Goal: Task Accomplishment & Management: Use online tool/utility

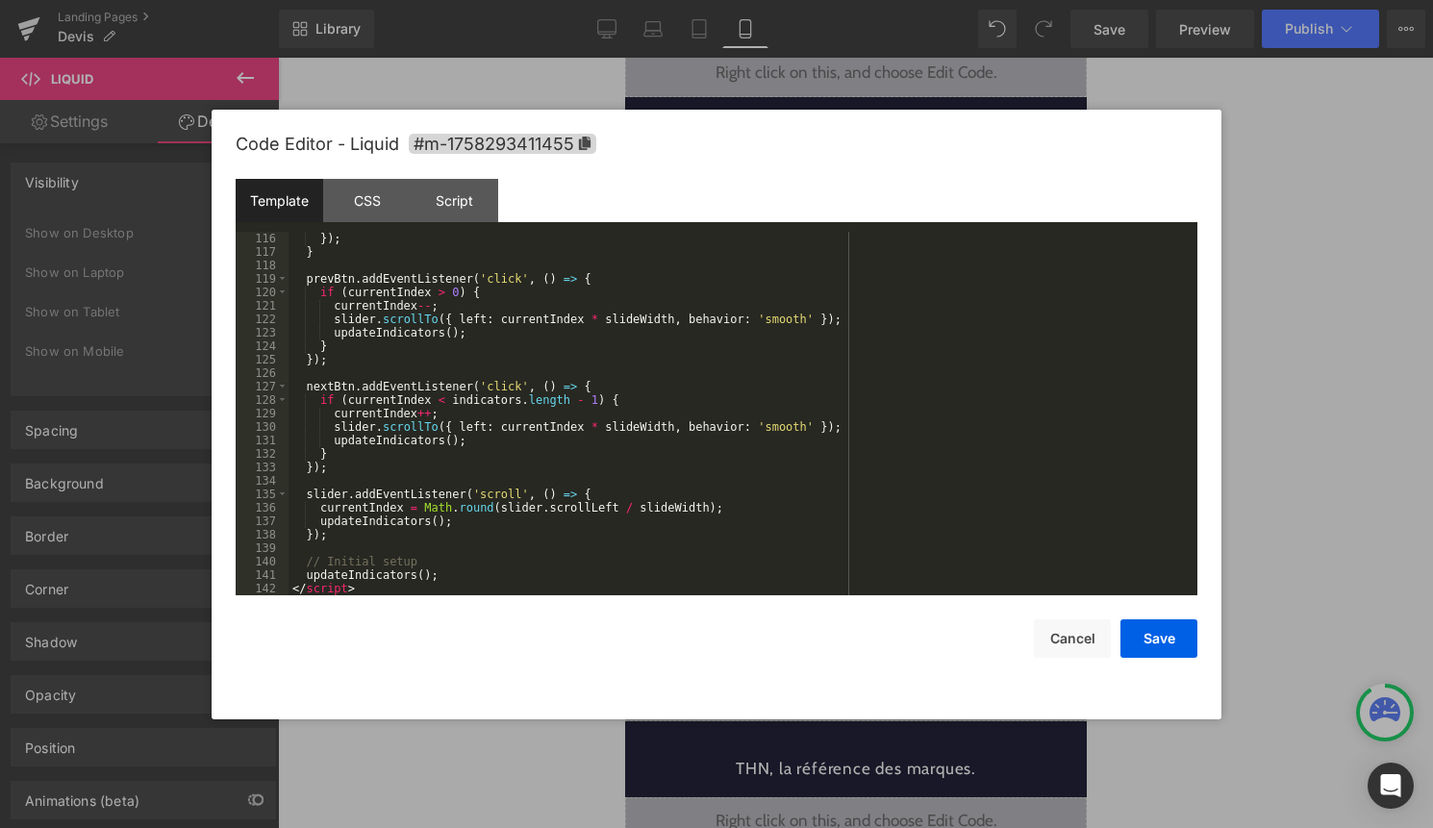
scroll to position [1777, 0]
click at [1063, 624] on button "Cancel" at bounding box center [1072, 638] width 77 height 38
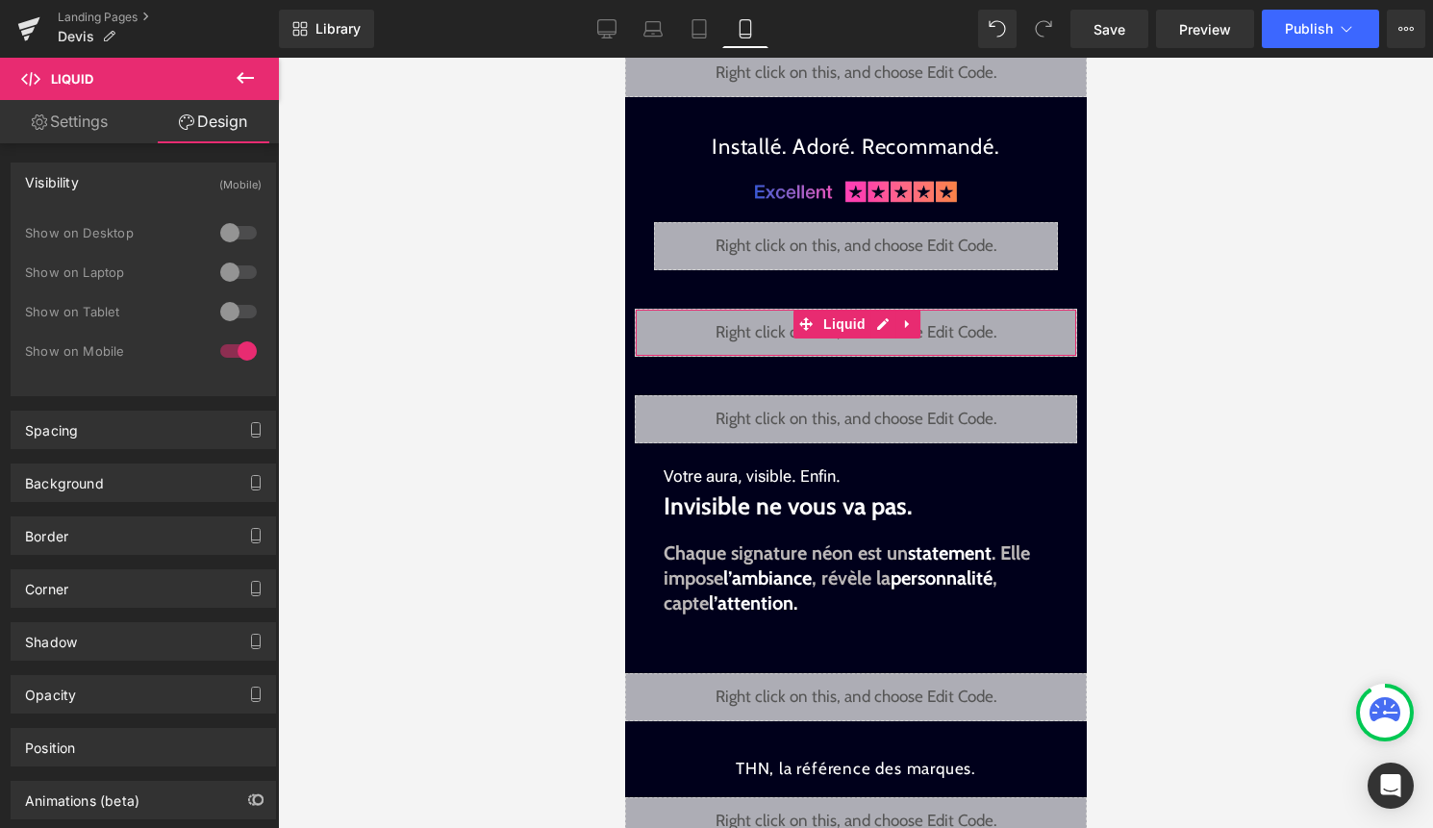
click at [875, 325] on div "Liquid" at bounding box center [855, 333] width 442 height 48
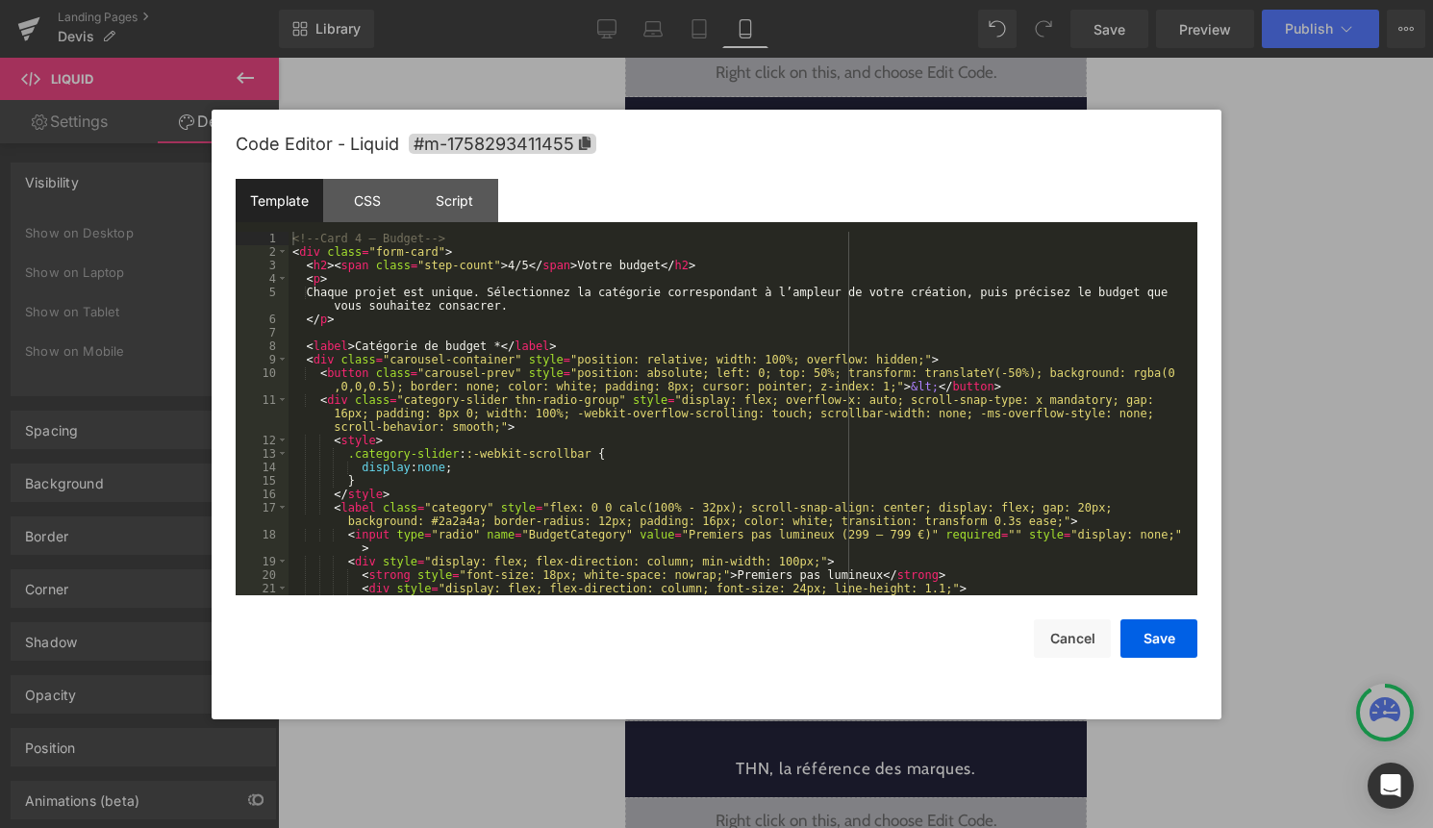
click at [823, 374] on div "<!-- Card 4 – Budget --> < div class = "form-card" > < h2 > < span class = "ste…" at bounding box center [738, 427] width 901 height 390
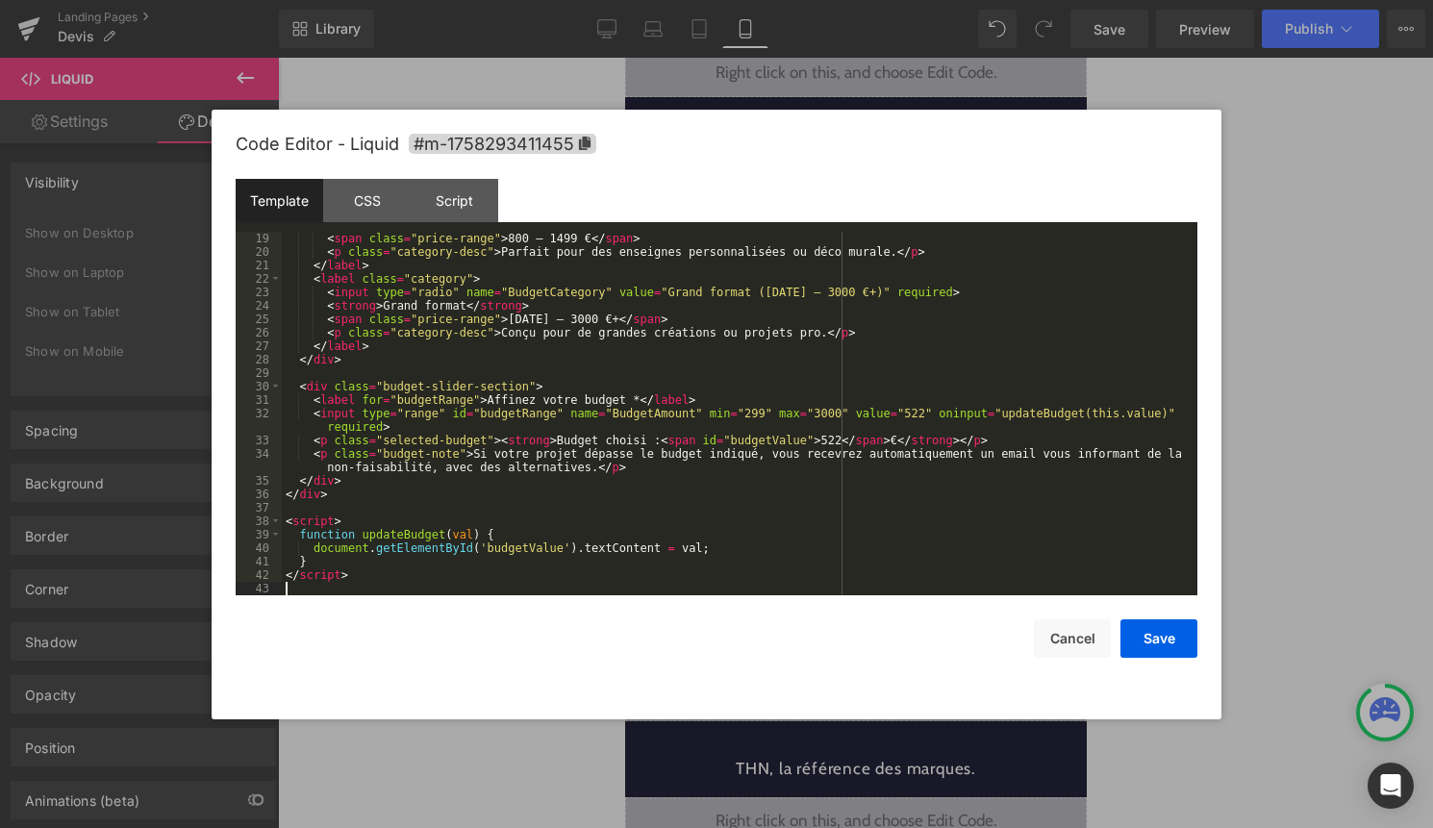
scroll to position [256, 0]
click at [1147, 630] on button "Save" at bounding box center [1158, 638] width 77 height 38
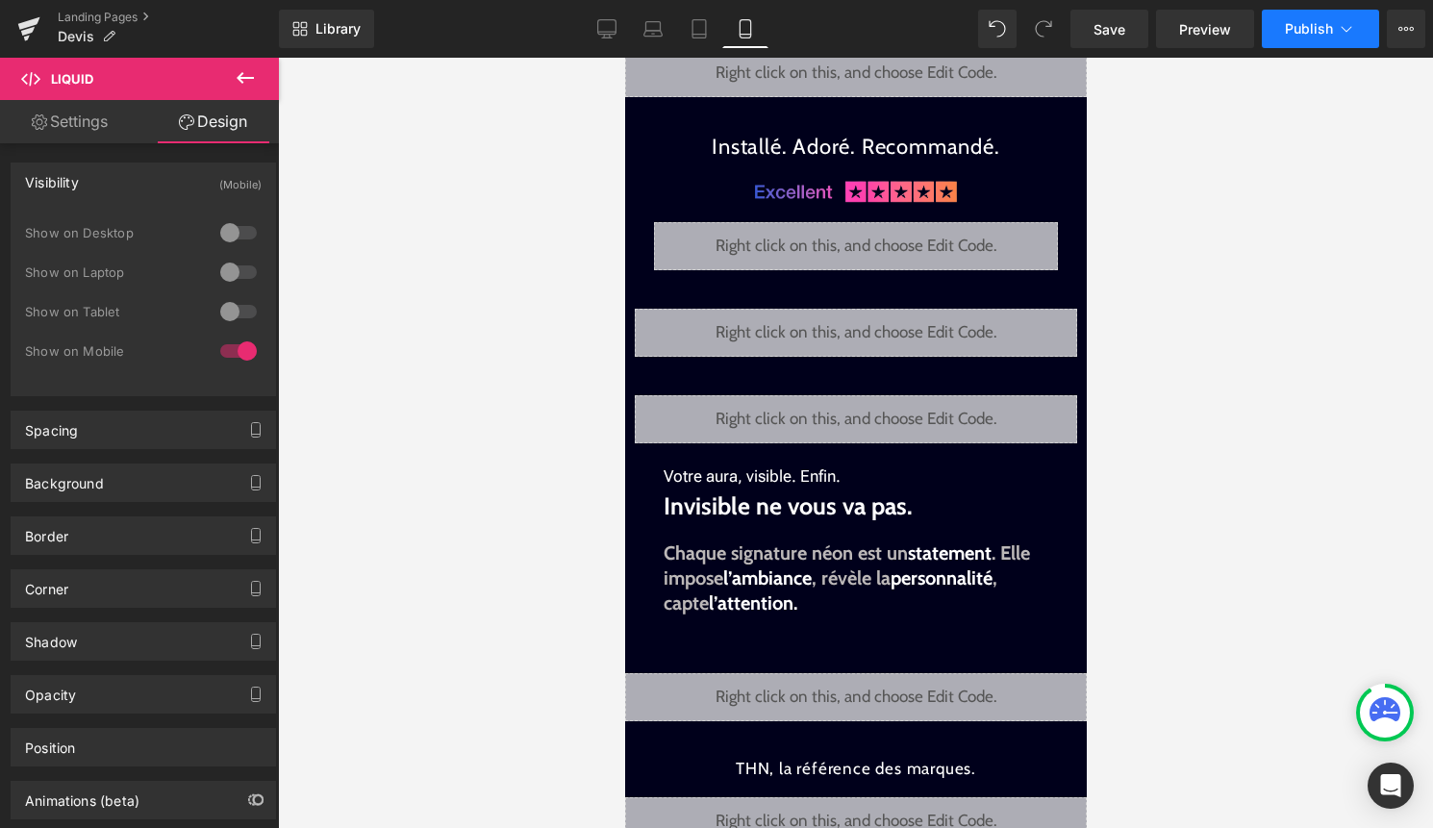
click at [1329, 23] on span "Publish" at bounding box center [1308, 28] width 48 height 15
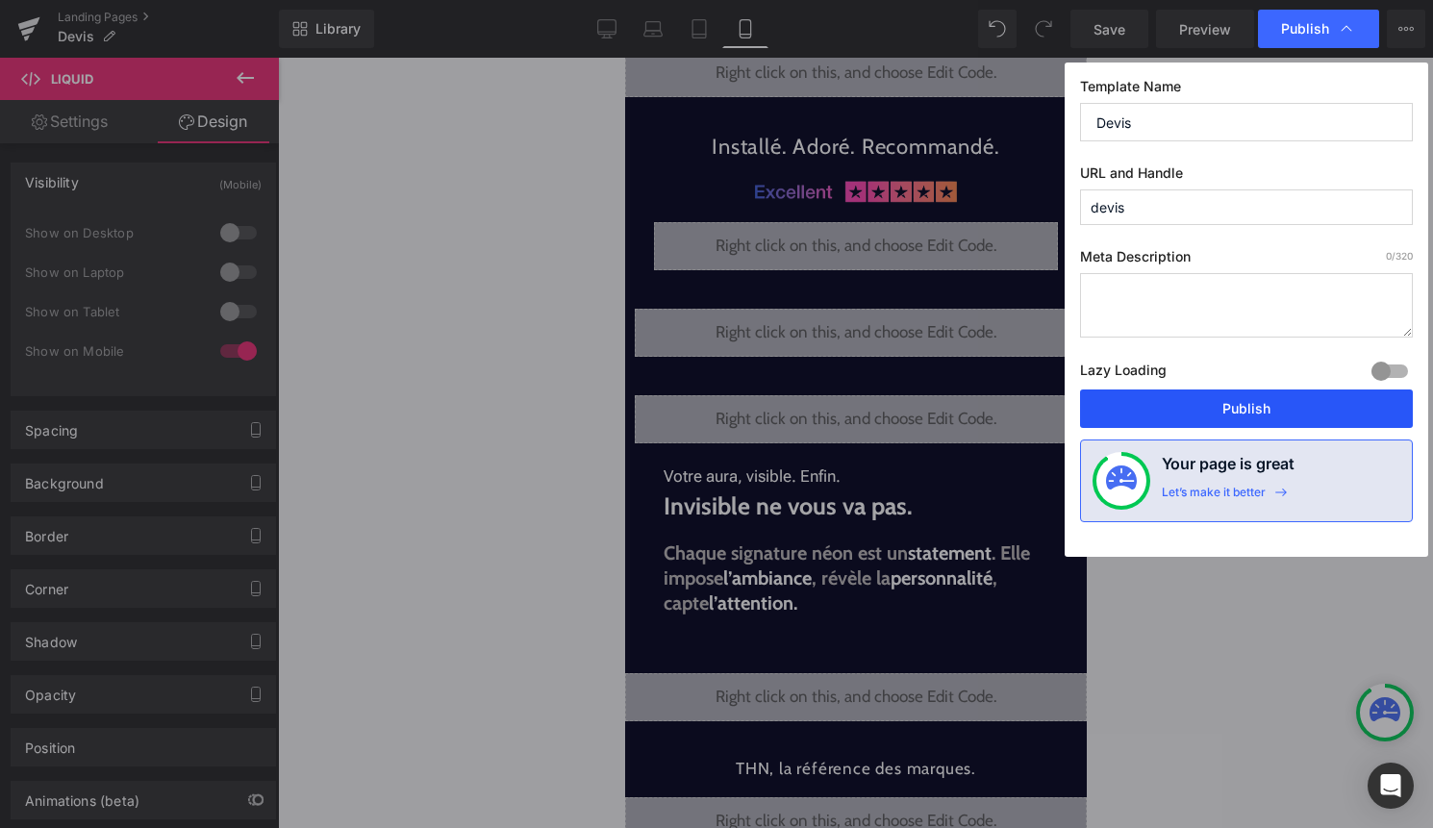
click at [1310, 406] on button "Publish" at bounding box center [1246, 408] width 333 height 38
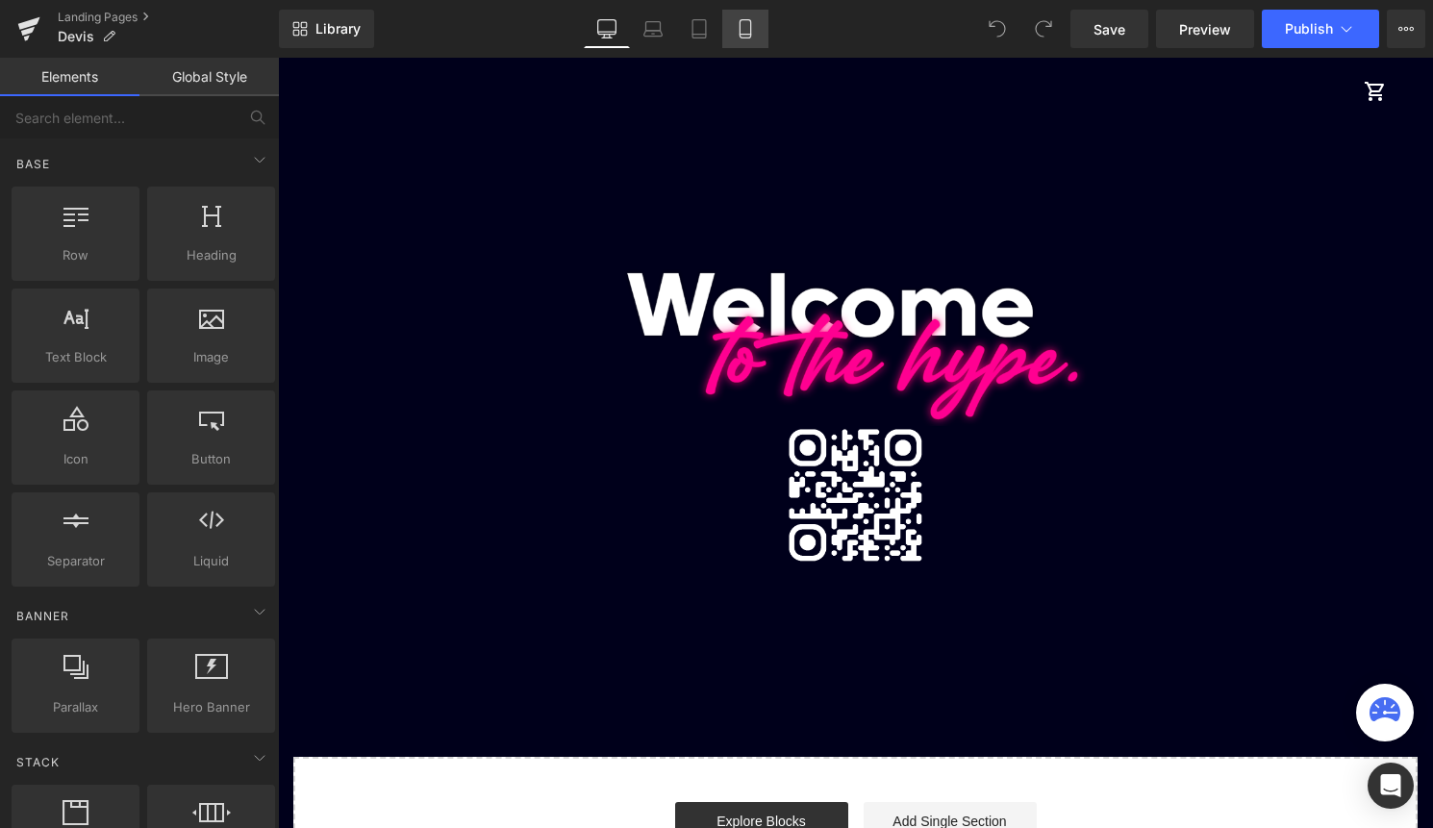
click at [739, 31] on icon at bounding box center [744, 29] width 11 height 18
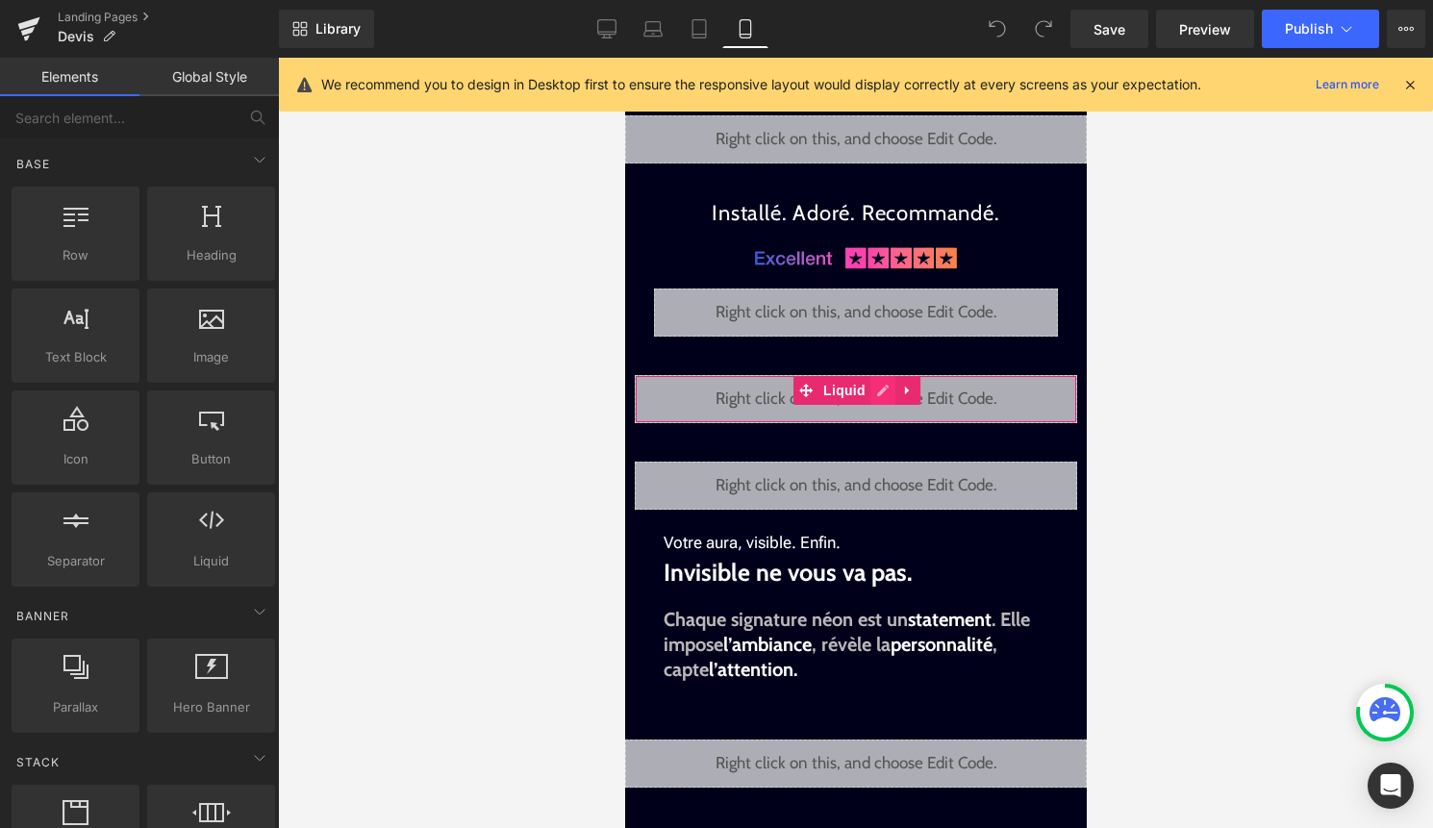
click at [882, 392] on div "Liquid" at bounding box center [855, 399] width 442 height 48
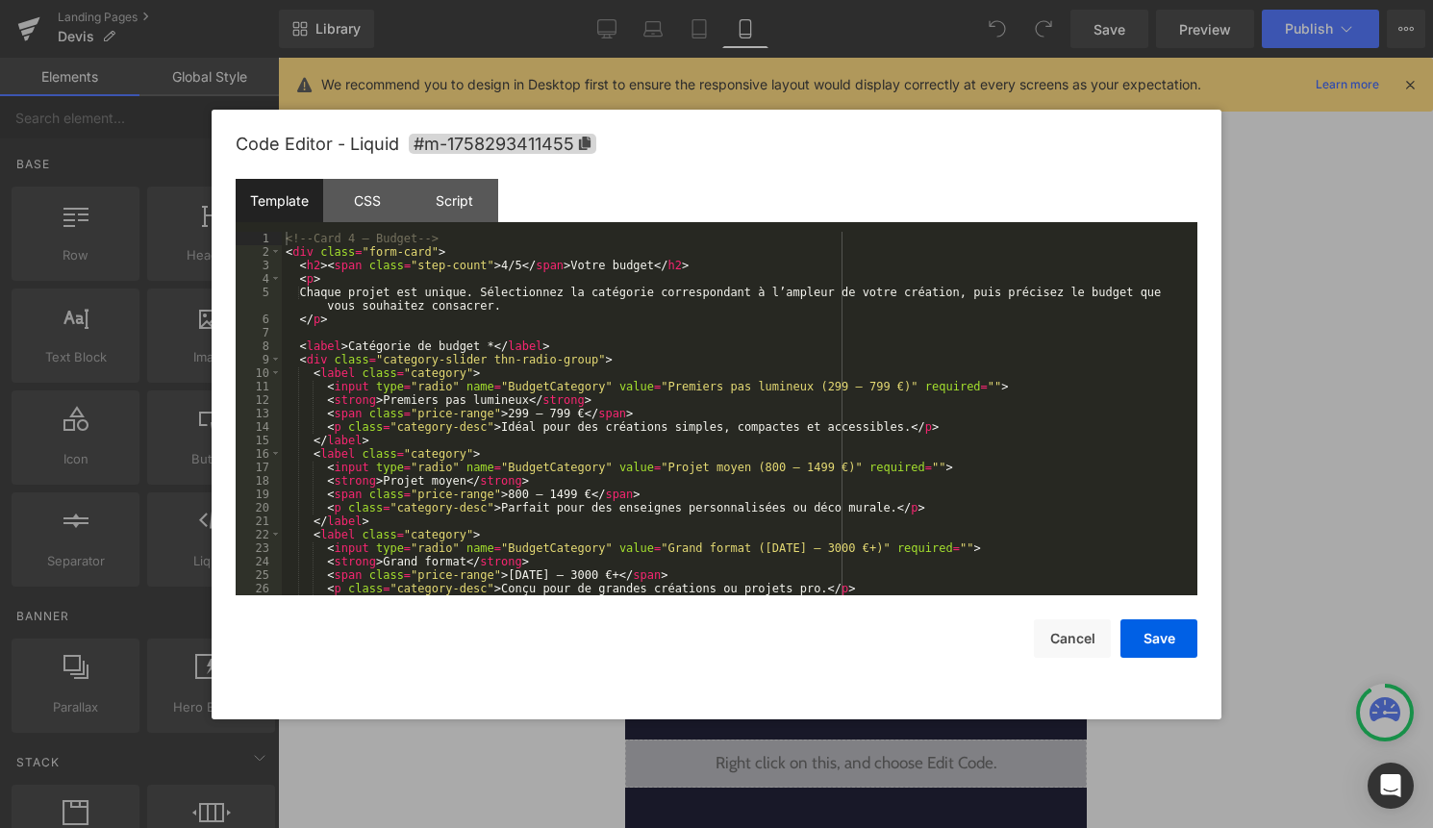
click at [792, 477] on div "<!-- Card 4 – Budget --> < div class = "form-card" > < h2 > < span class = "ste…" at bounding box center [736, 427] width 908 height 390
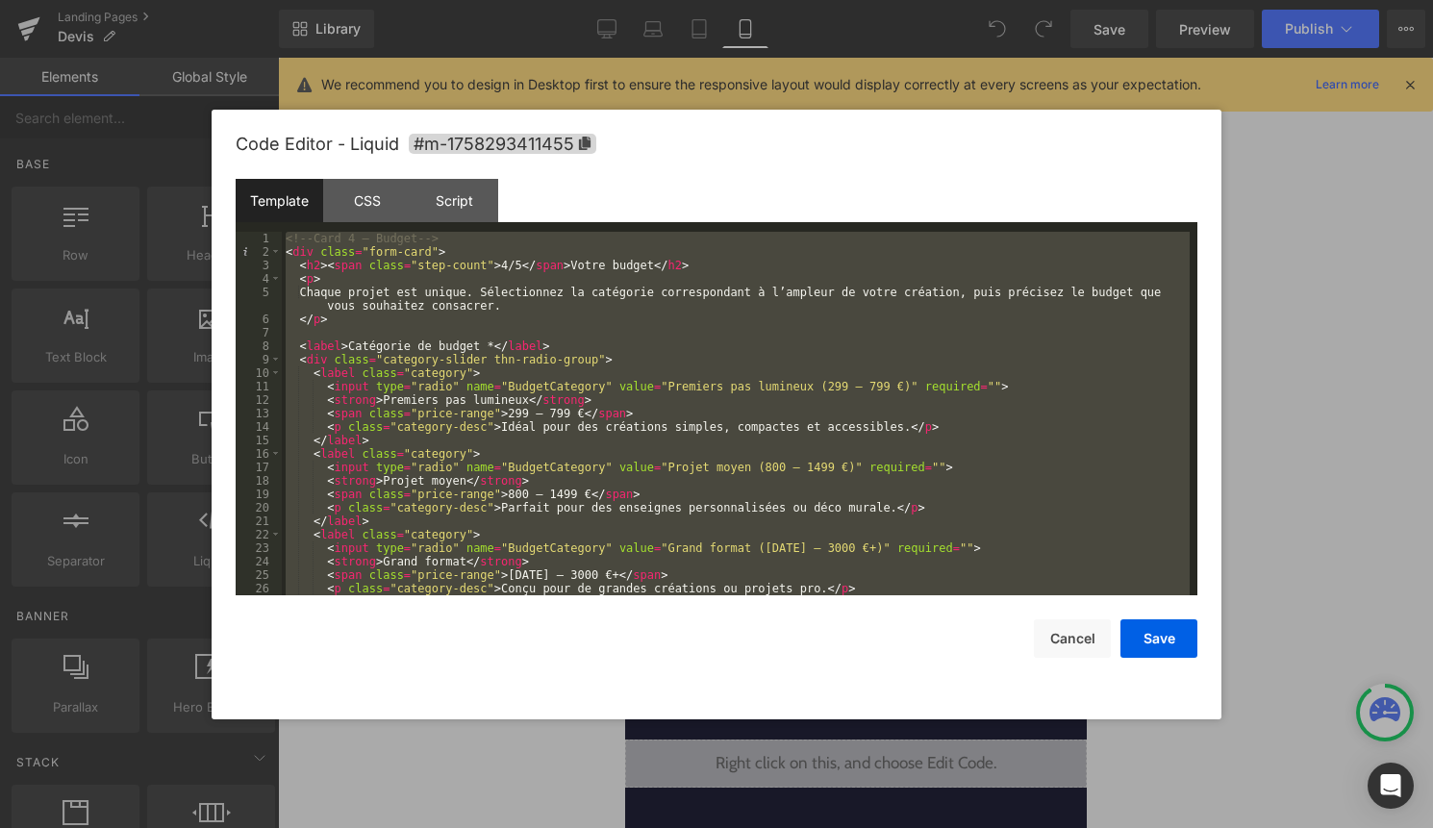
scroll to position [256, 0]
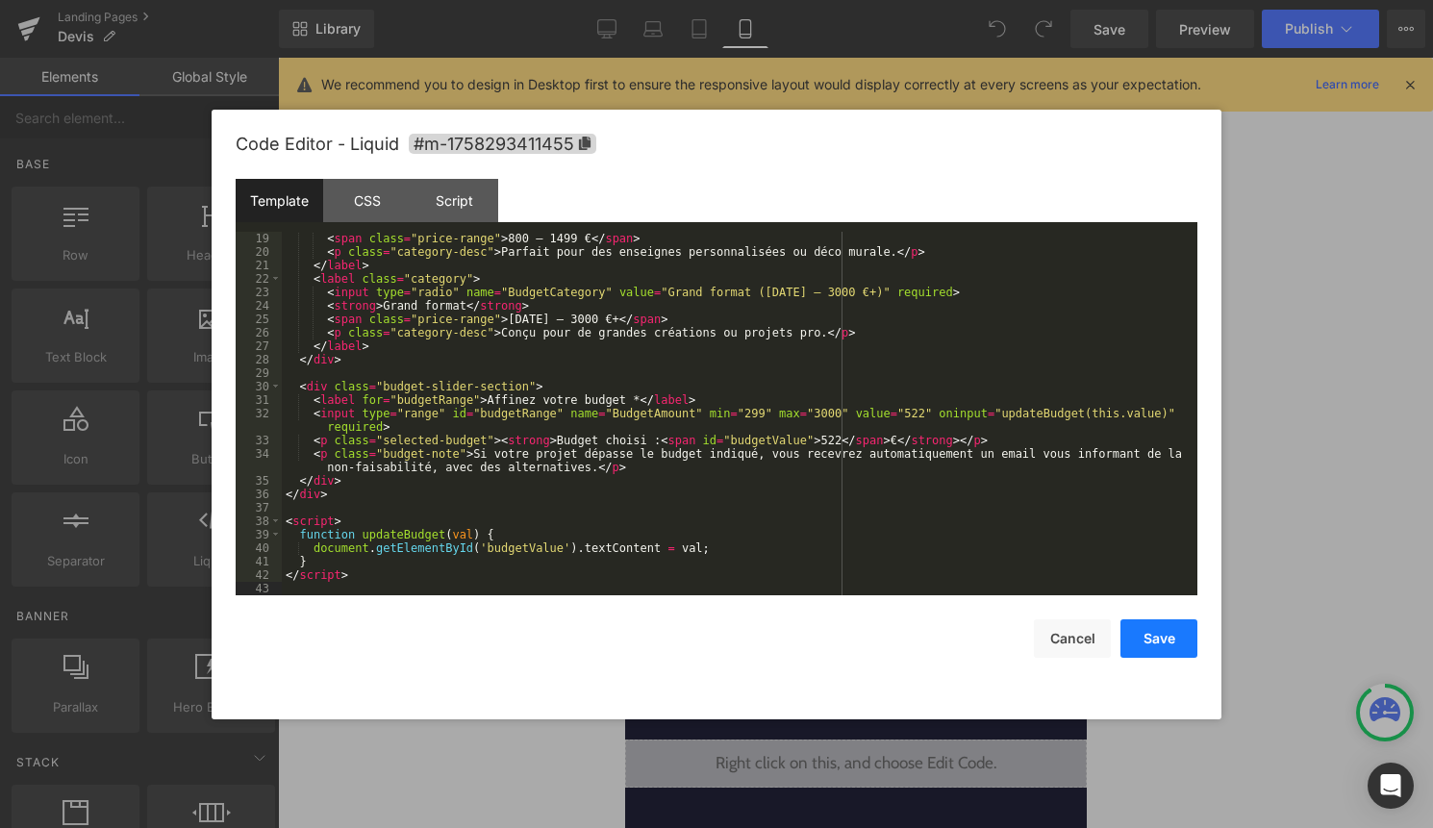
click at [1159, 647] on button "Save" at bounding box center [1158, 638] width 77 height 38
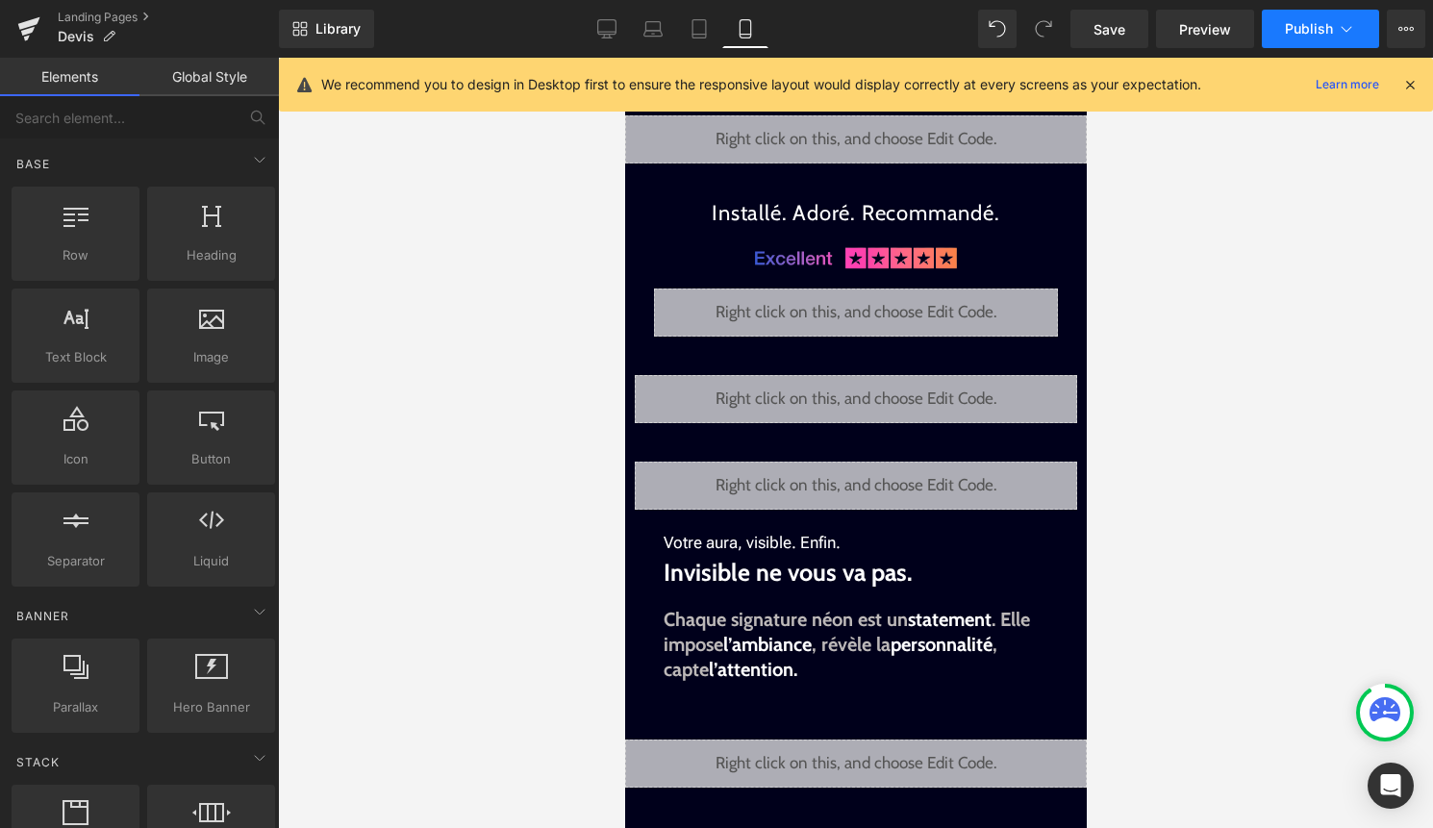
click at [1311, 30] on span "Publish" at bounding box center [1308, 28] width 48 height 15
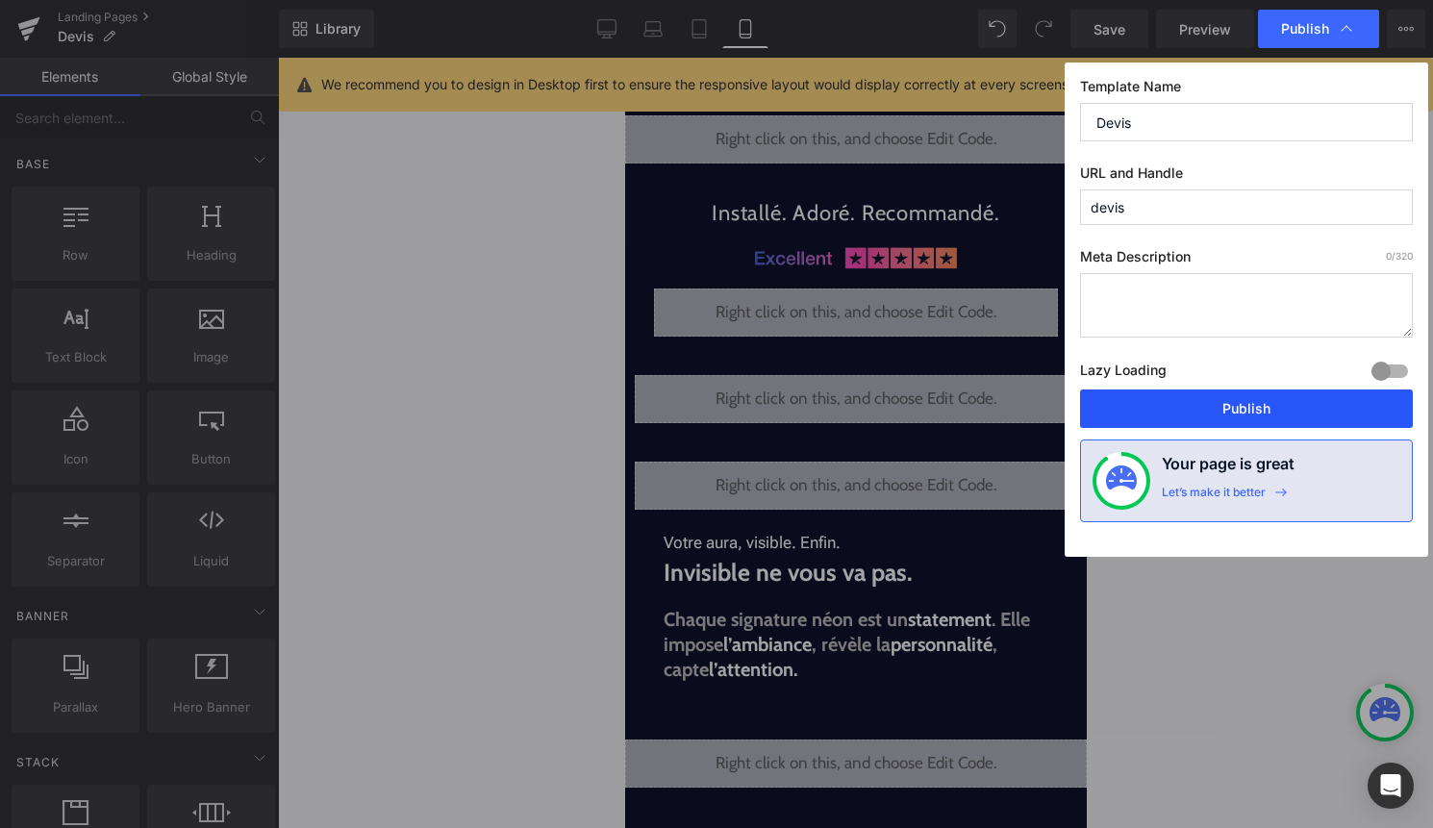
click at [1284, 393] on button "Publish" at bounding box center [1246, 408] width 333 height 38
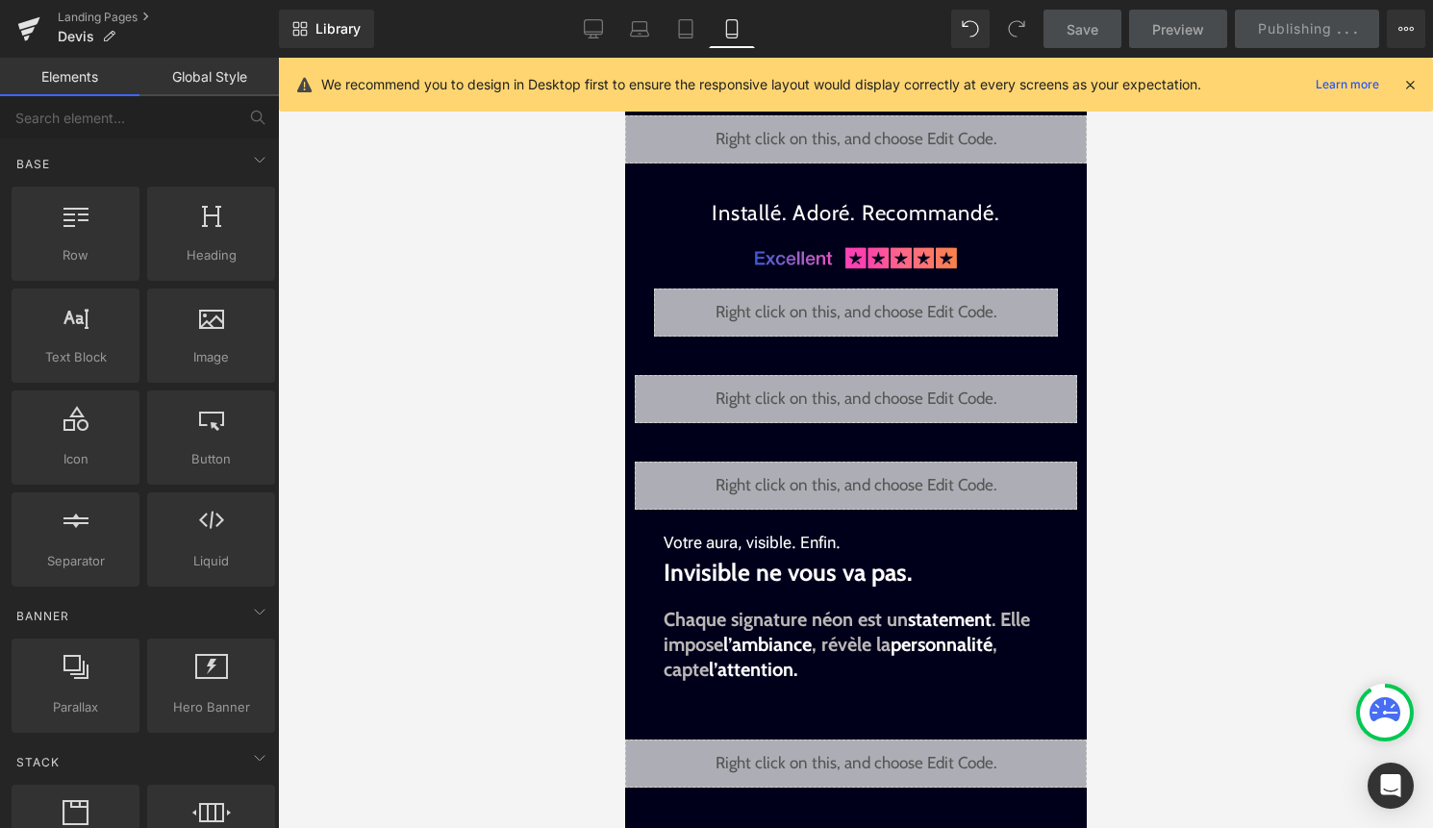
click at [1409, 79] on icon at bounding box center [1409, 84] width 17 height 17
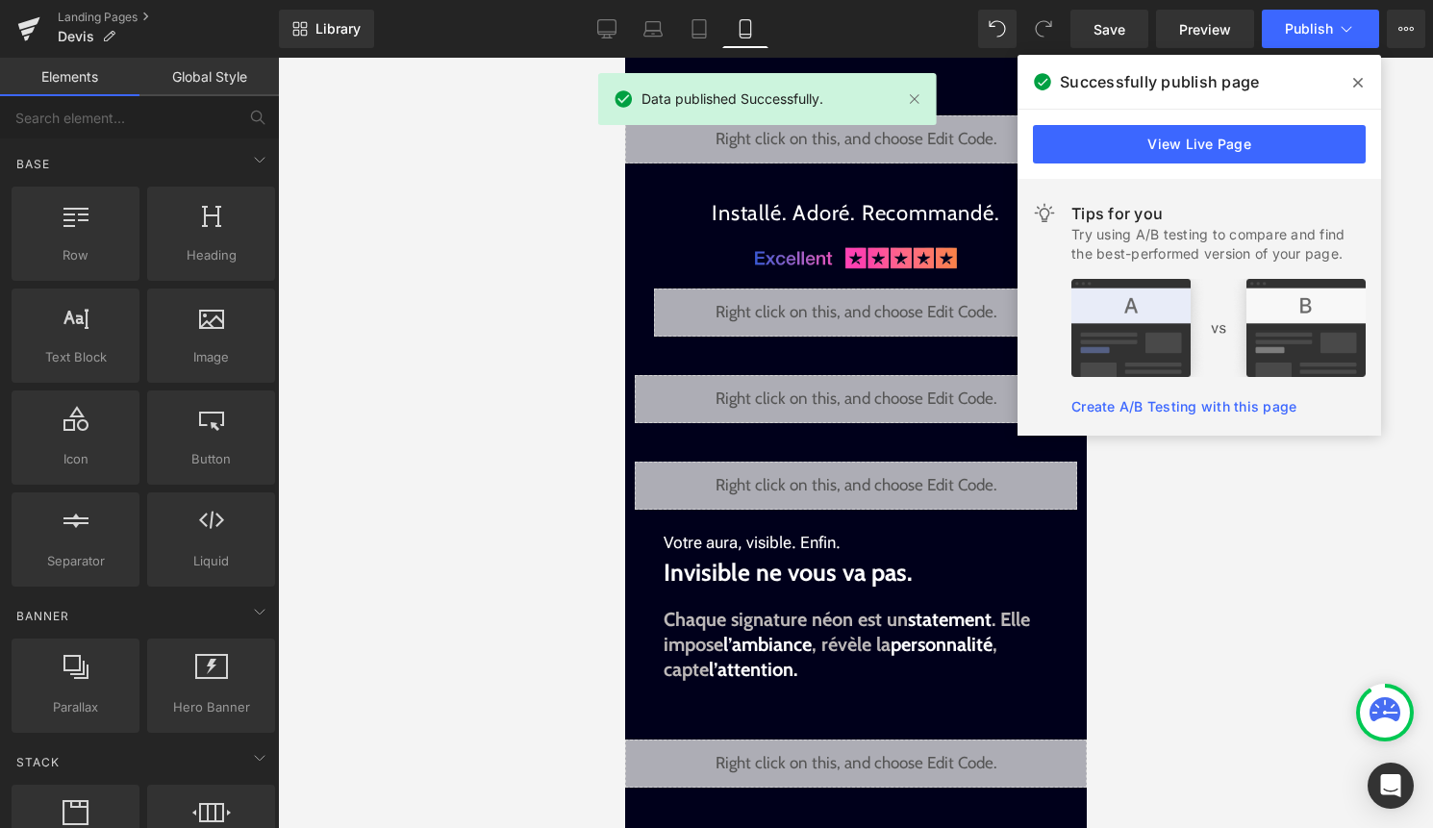
click at [1363, 85] on span at bounding box center [1357, 82] width 31 height 31
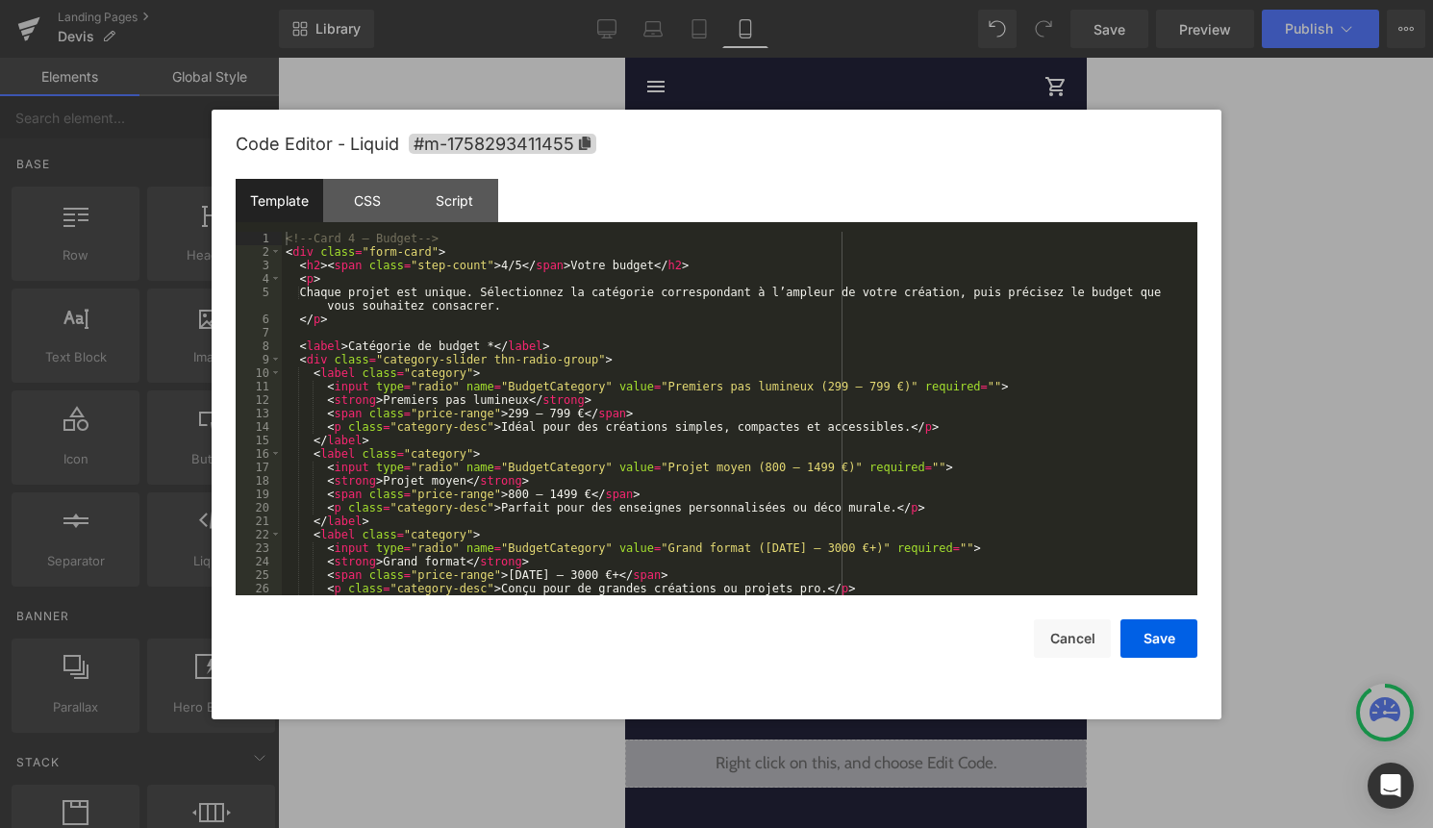
click at [879, 386] on div "Liquid" at bounding box center [855, 399] width 442 height 48
click at [873, 400] on div "<!-- Card 4 – Budget --> < div class = "form-card" > < h2 > < span class = "ste…" at bounding box center [736, 427] width 908 height 390
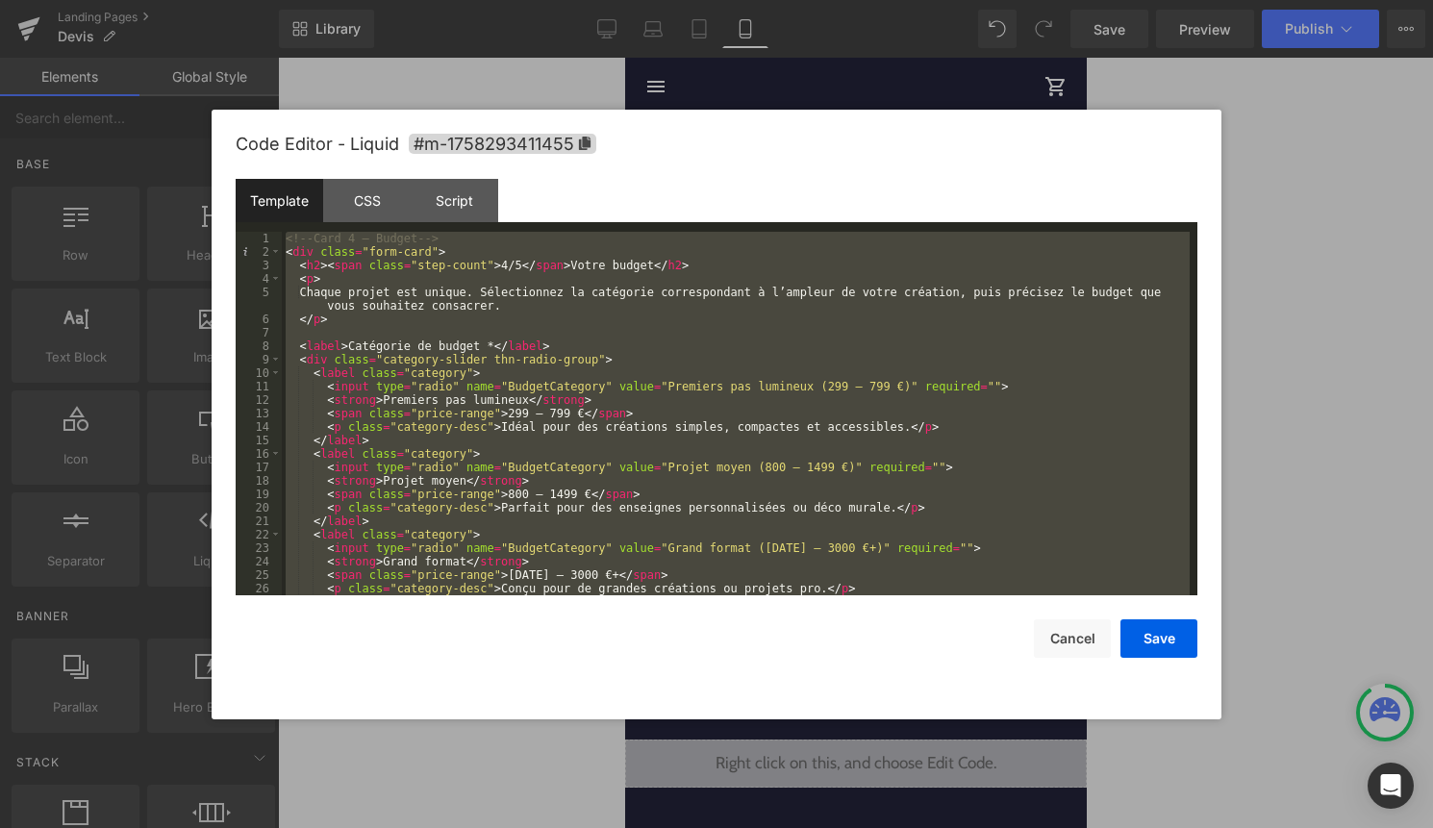
scroll to position [10862, 0]
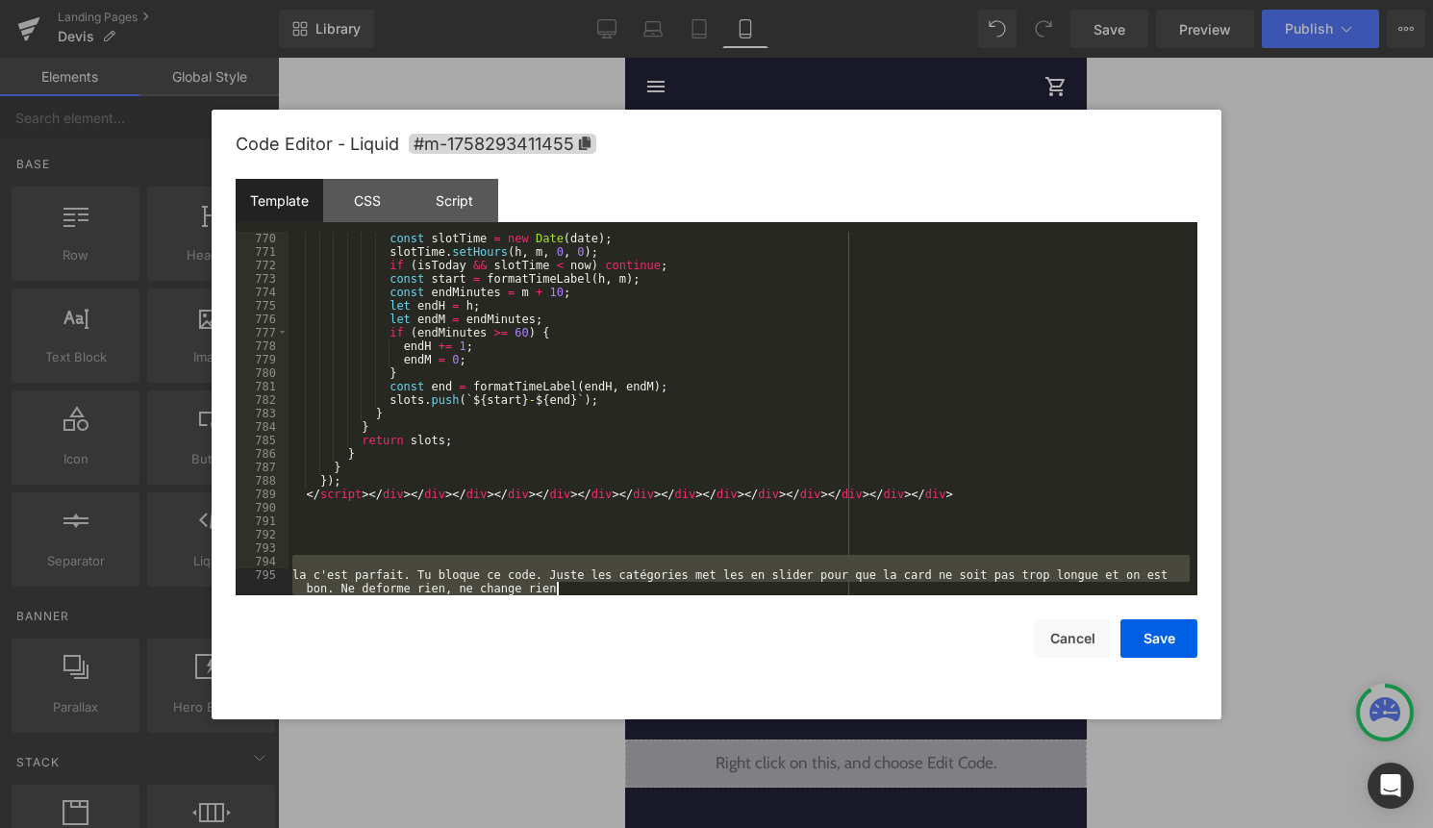
drag, startPoint x: 299, startPoint y: 565, endPoint x: 831, endPoint y: 735, distance: 558.0
click at [825, 729] on body "You are previewing how the will restyle your page. You can not edit Elements in…" at bounding box center [716, 414] width 1433 height 828
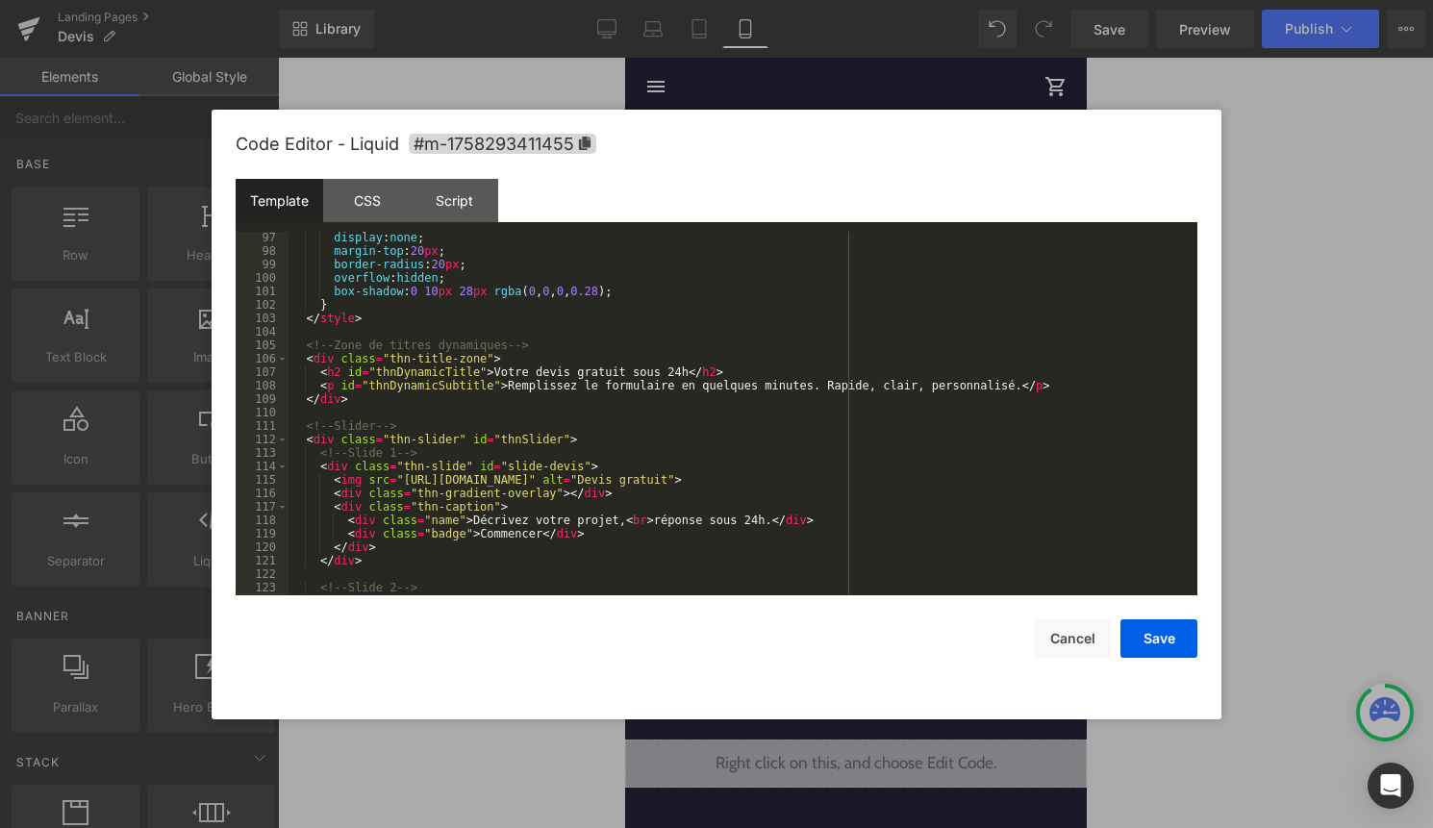
scroll to position [0, 0]
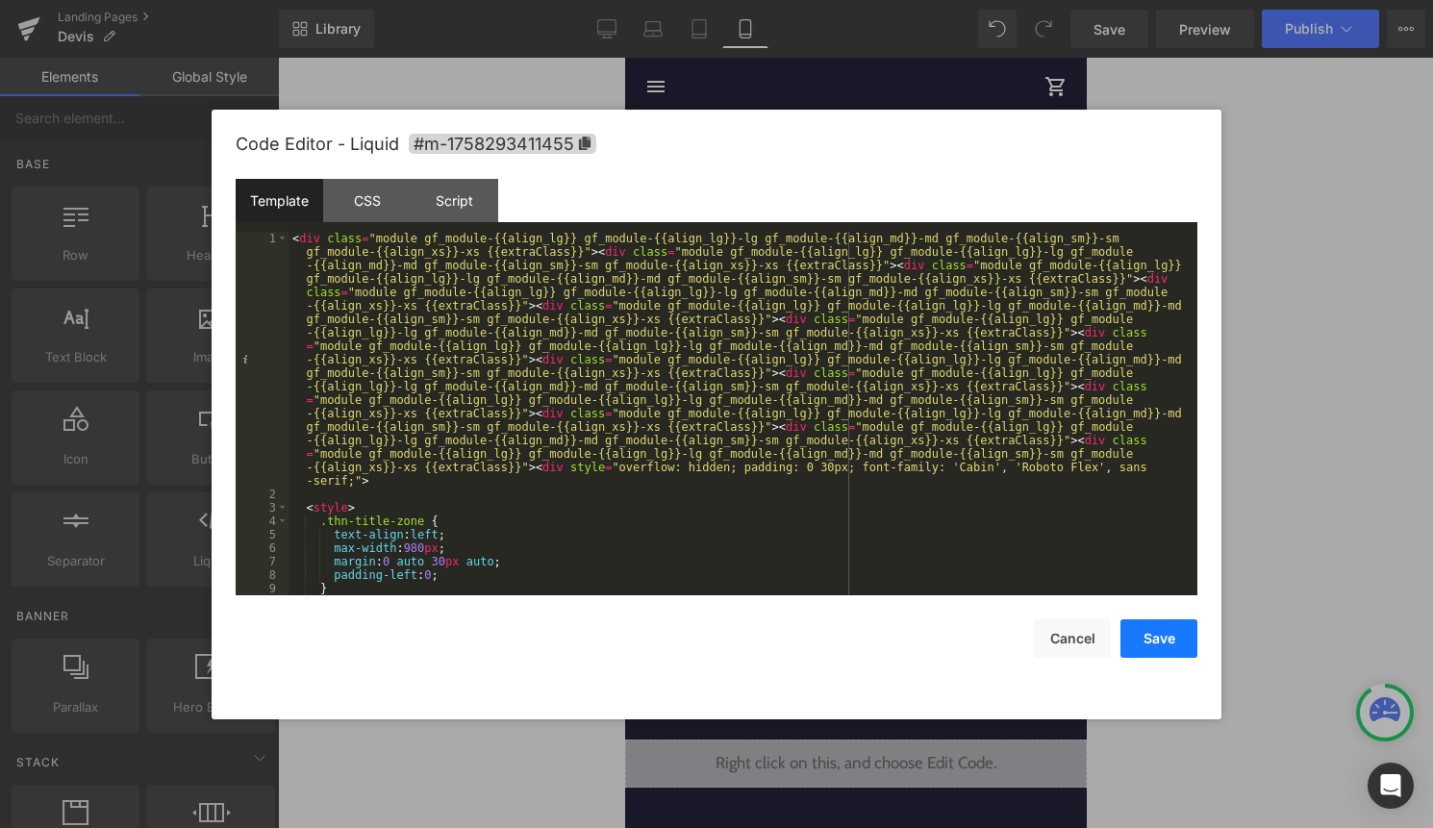
click at [1136, 643] on button "Save" at bounding box center [1158, 638] width 77 height 38
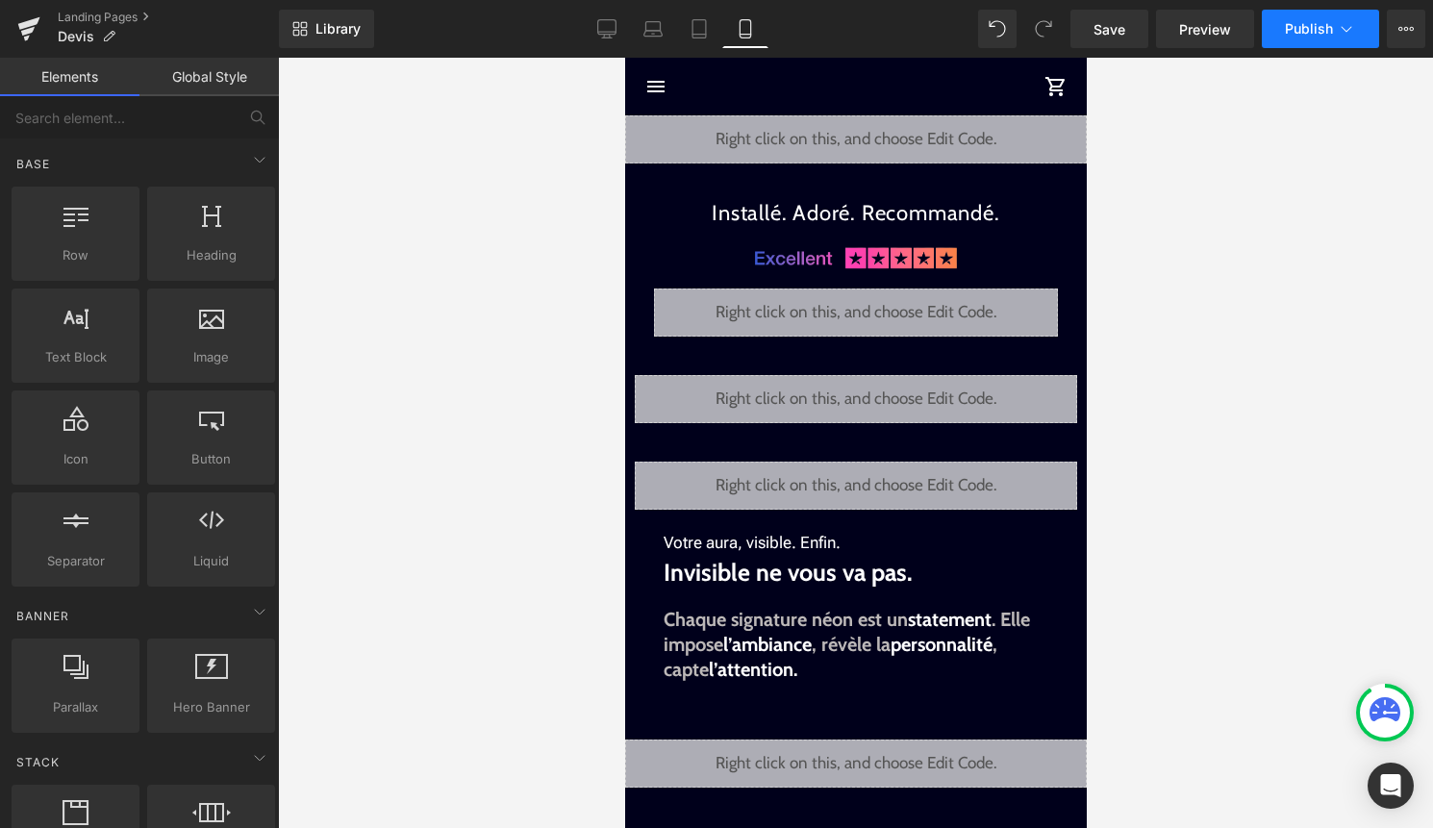
click at [1334, 12] on button "Publish" at bounding box center [1319, 29] width 117 height 38
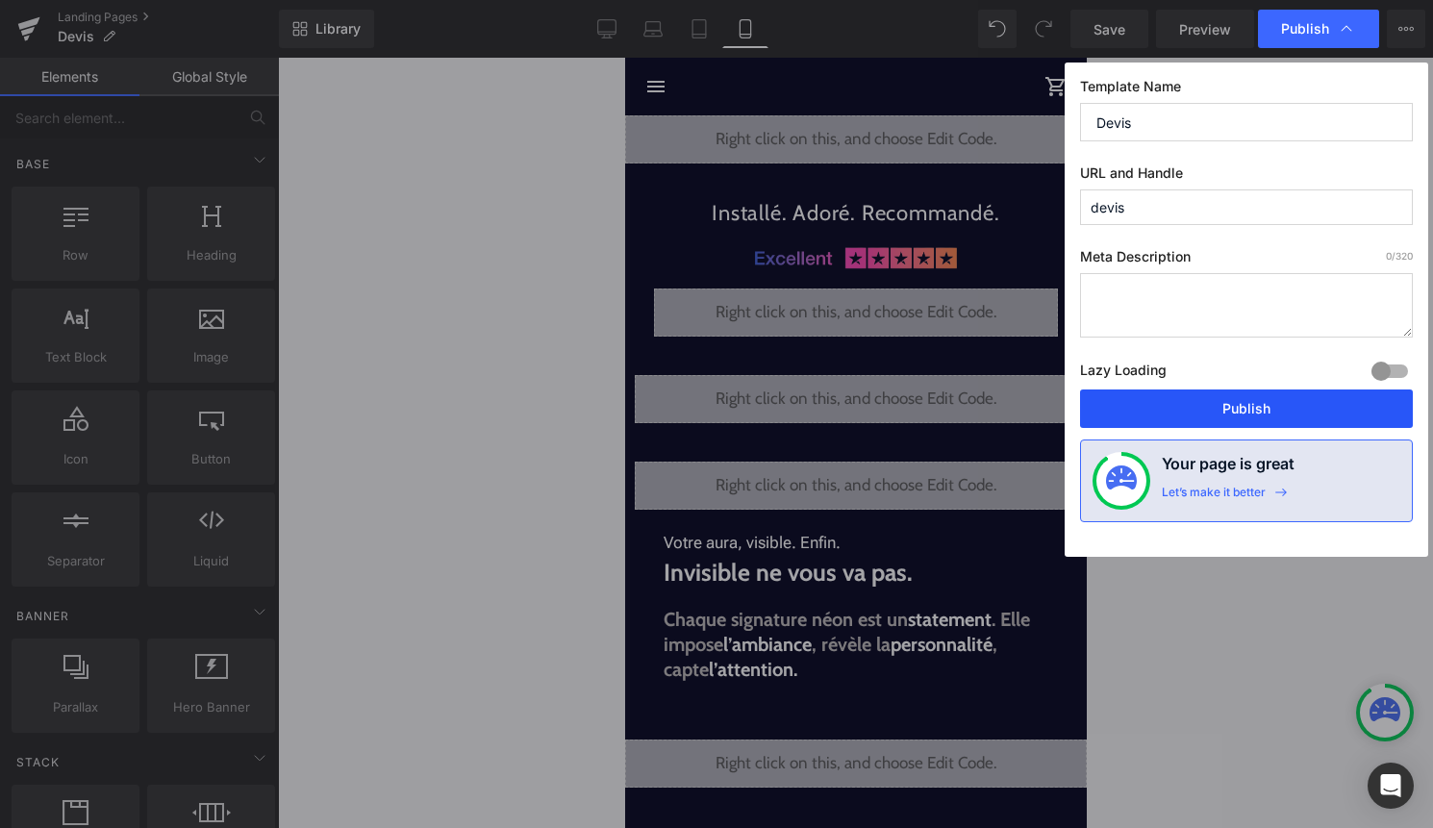
click at [1248, 411] on button "Publish" at bounding box center [1246, 408] width 333 height 38
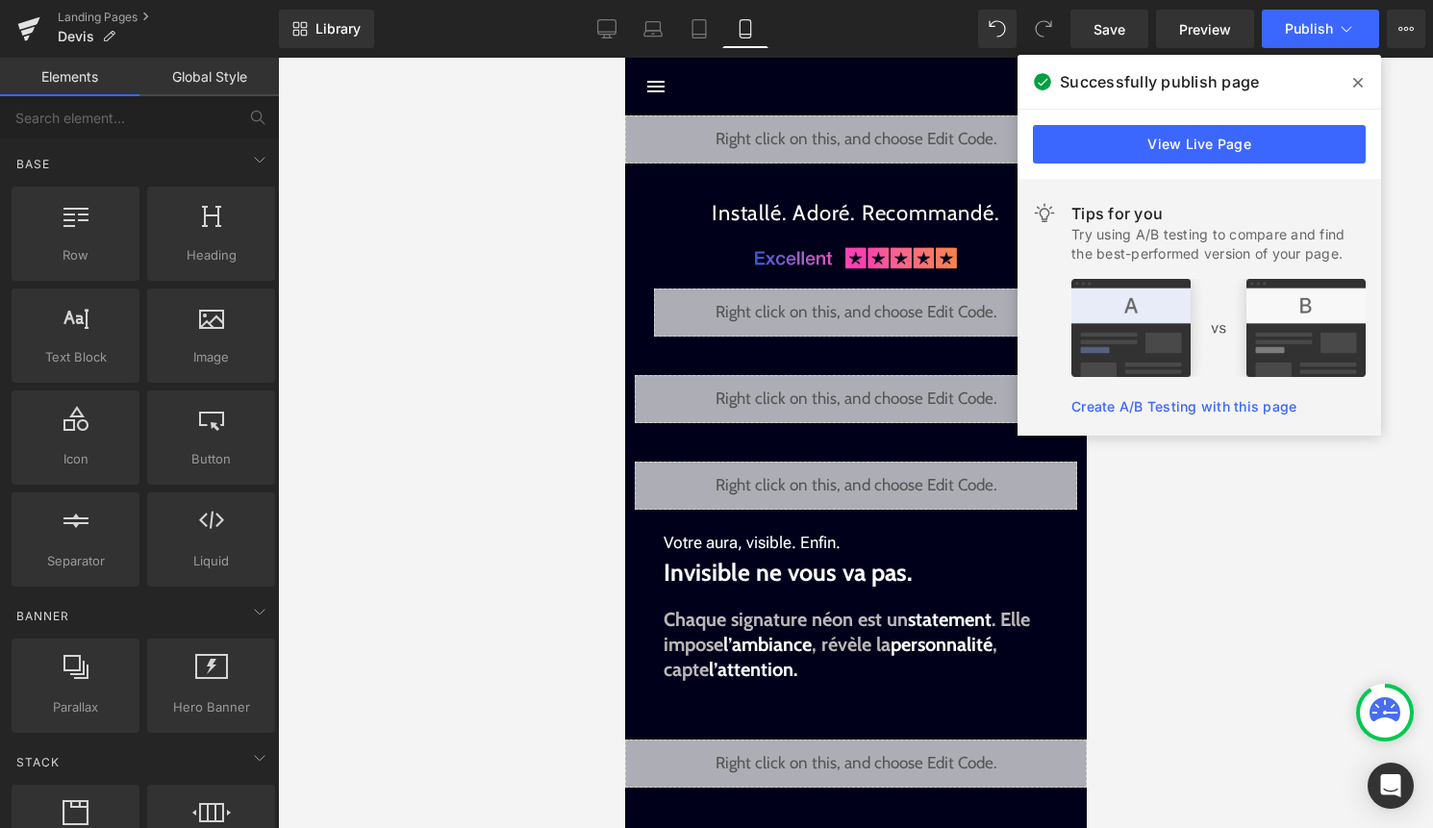
click at [1359, 82] on icon at bounding box center [1358, 82] width 10 height 15
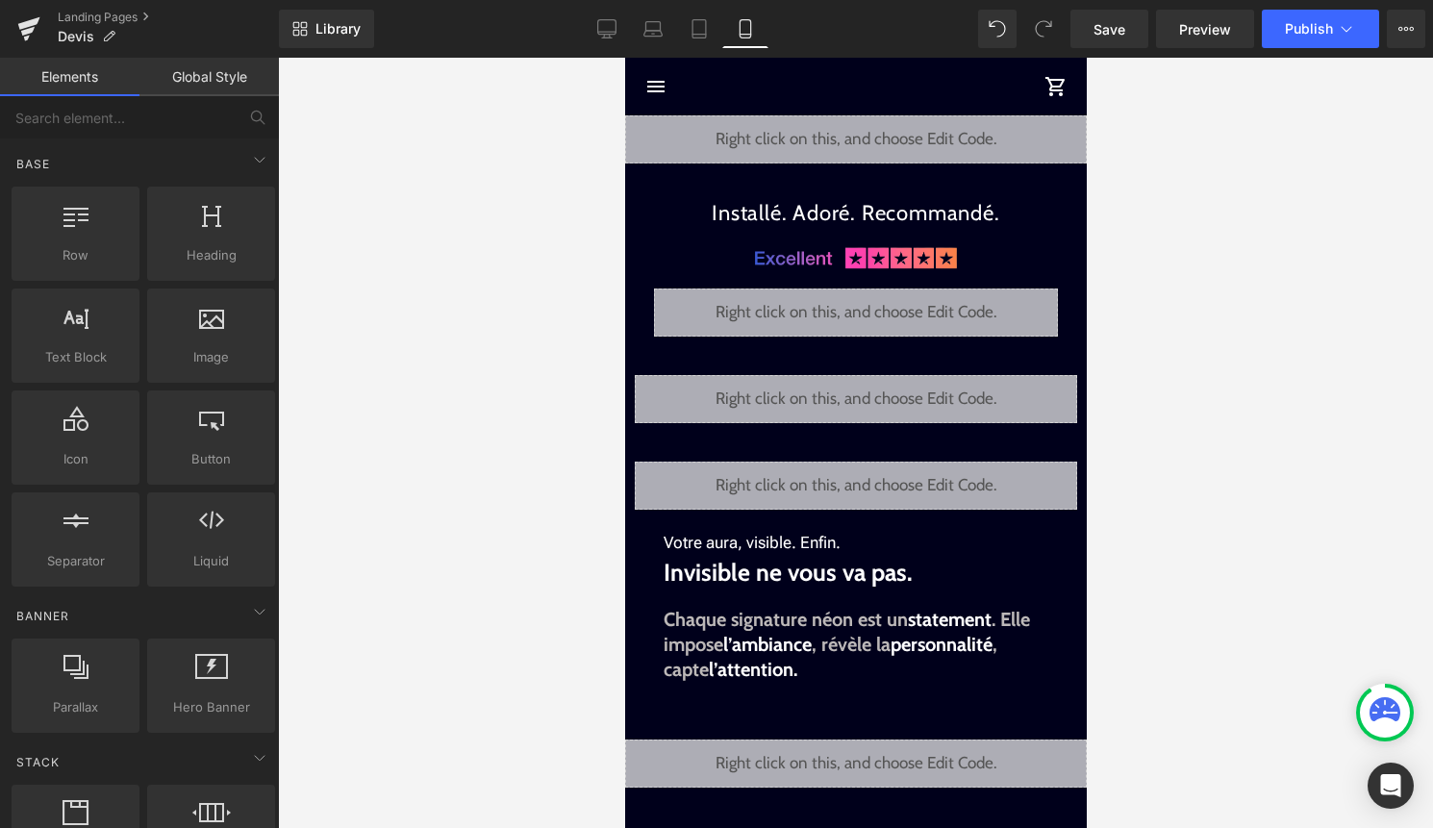
click at [873, 388] on div "Liquid" at bounding box center [855, 399] width 442 height 48
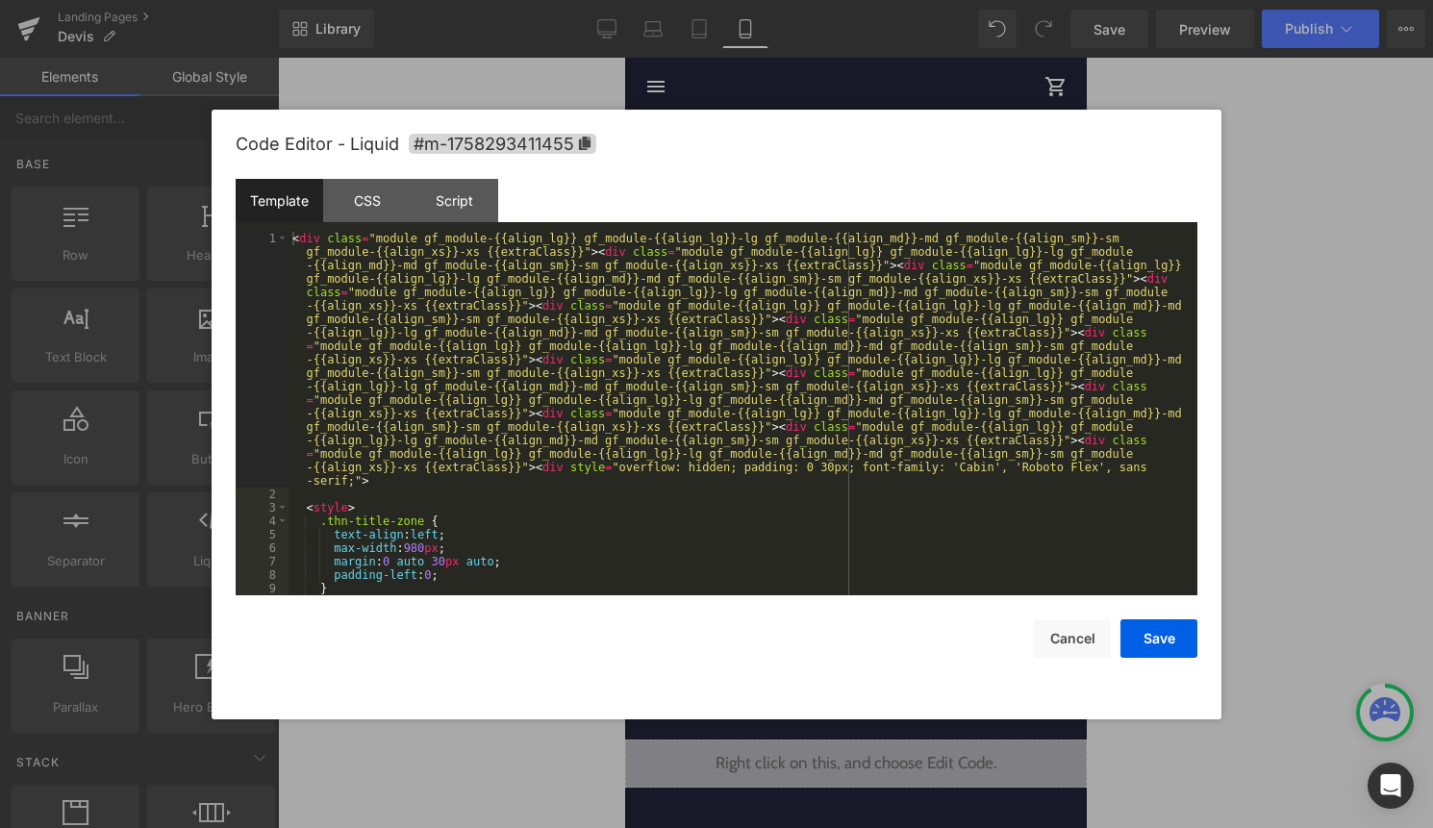
click at [860, 411] on div "< div class = "module gf_module-{{align_lg}} gf_module-{{align_lg}}-lg gf_modul…" at bounding box center [738, 548] width 901 height 633
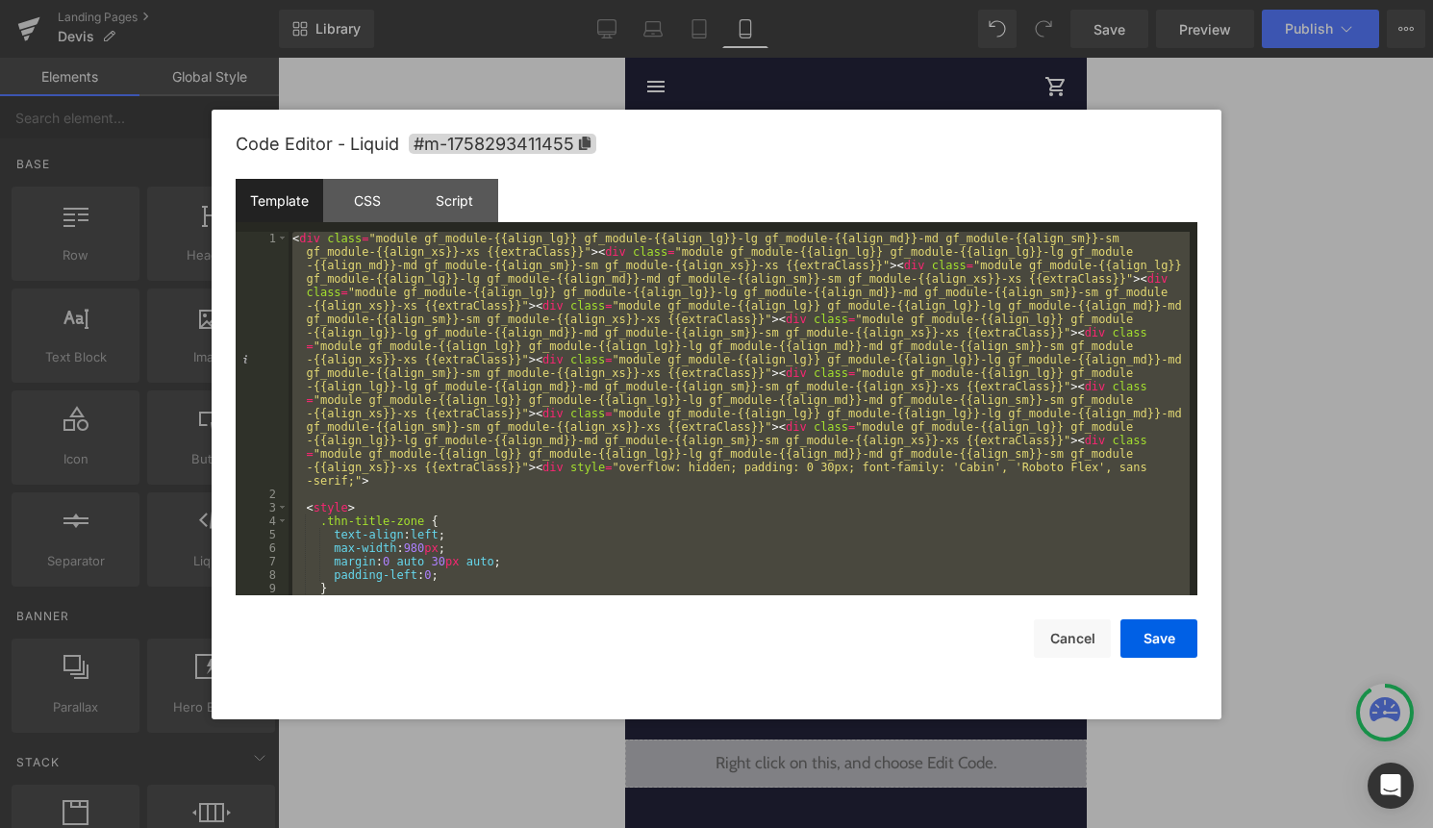
scroll to position [619, 0]
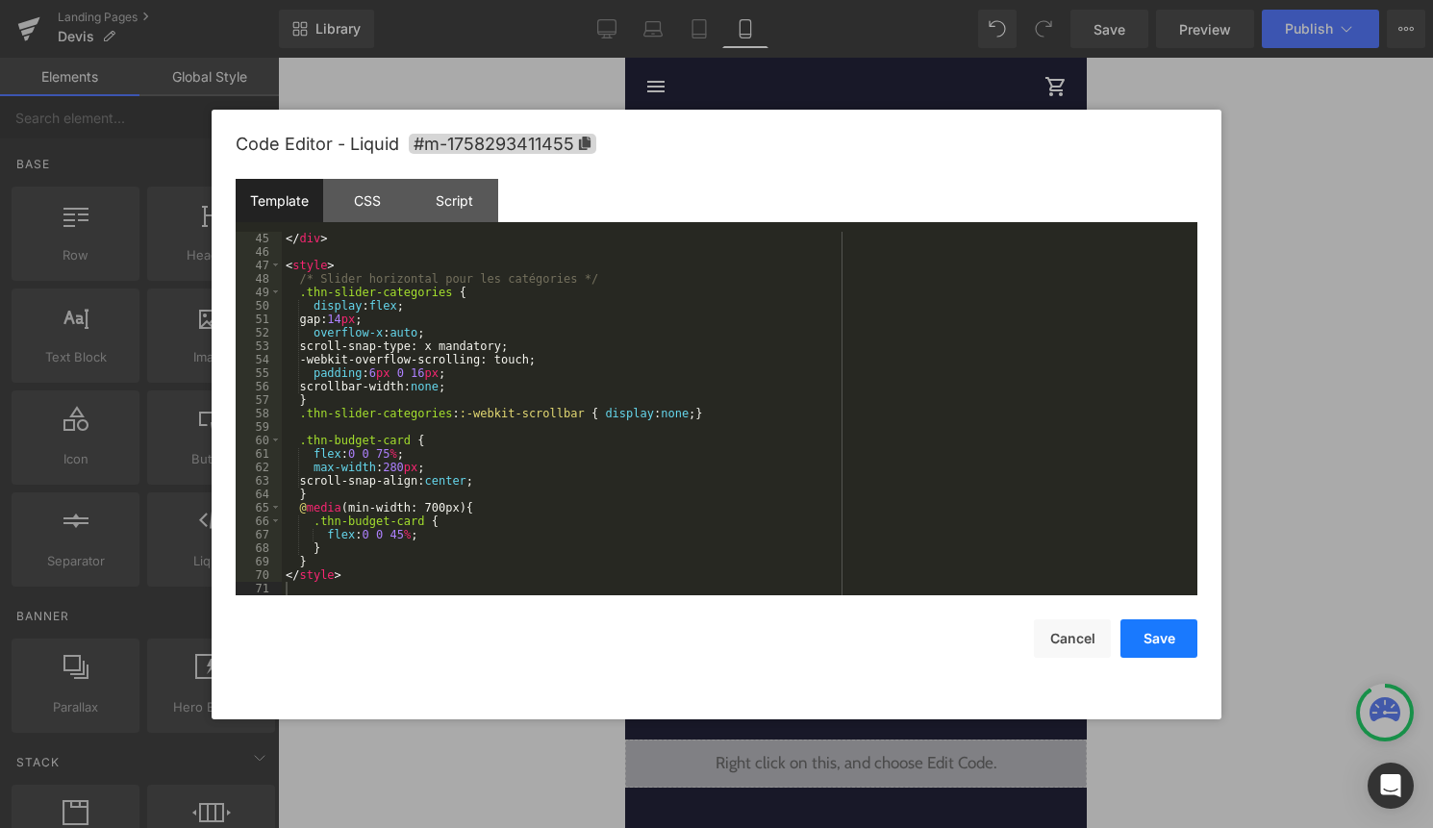
click at [1157, 639] on button "Save" at bounding box center [1158, 638] width 77 height 38
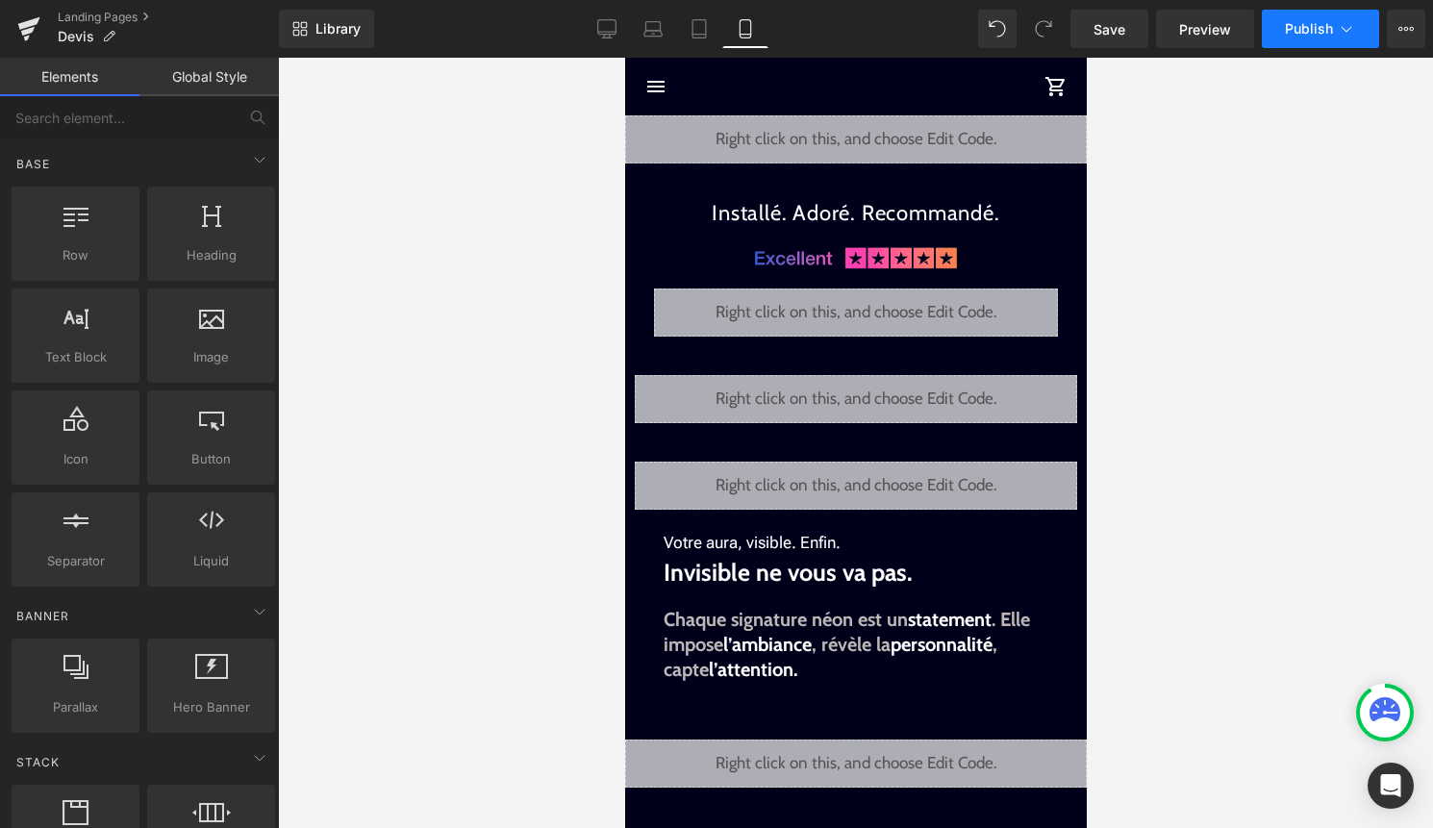
click at [1337, 20] on icon at bounding box center [1345, 28] width 19 height 19
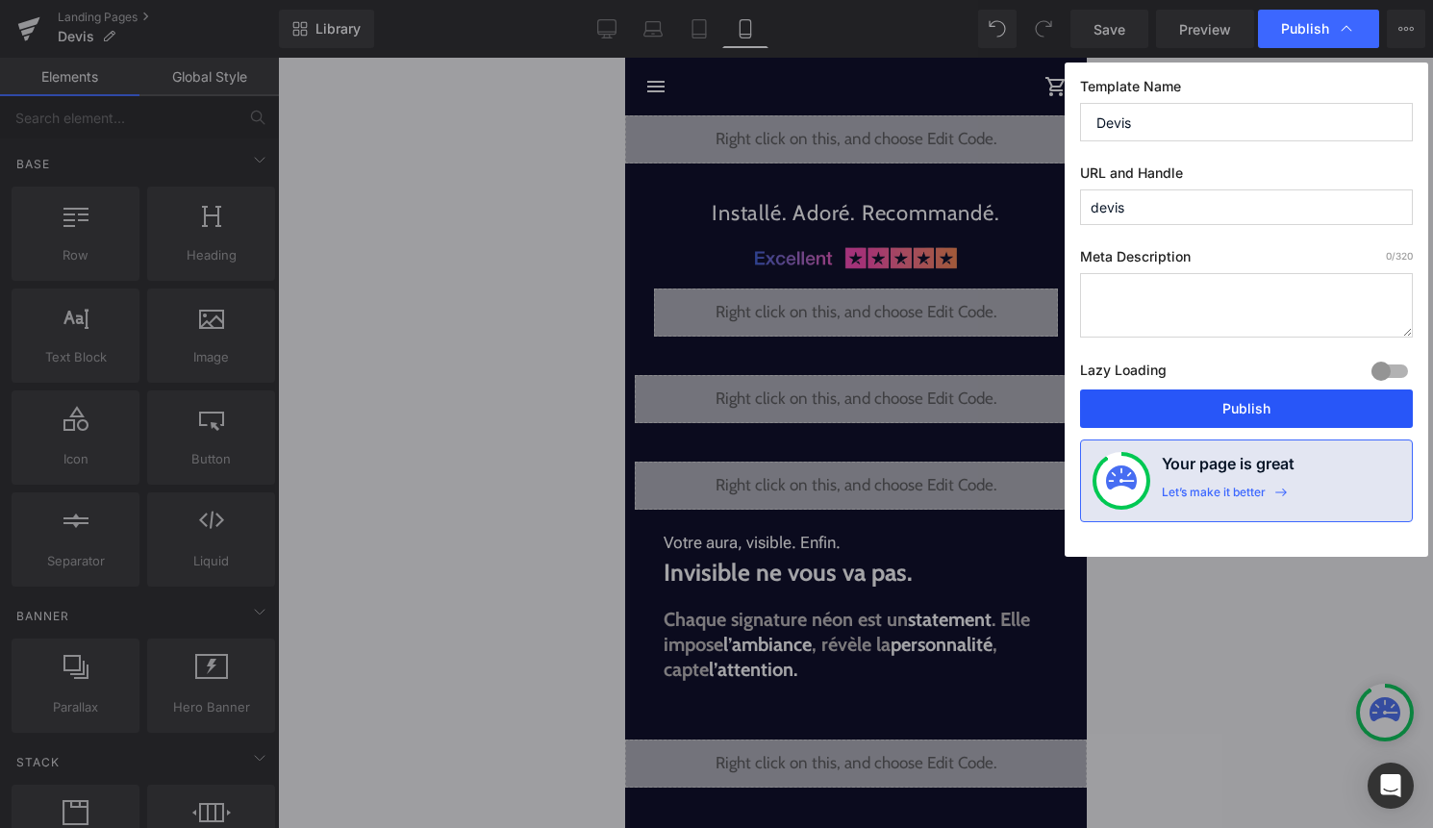
click at [1276, 404] on button "Publish" at bounding box center [1246, 408] width 333 height 38
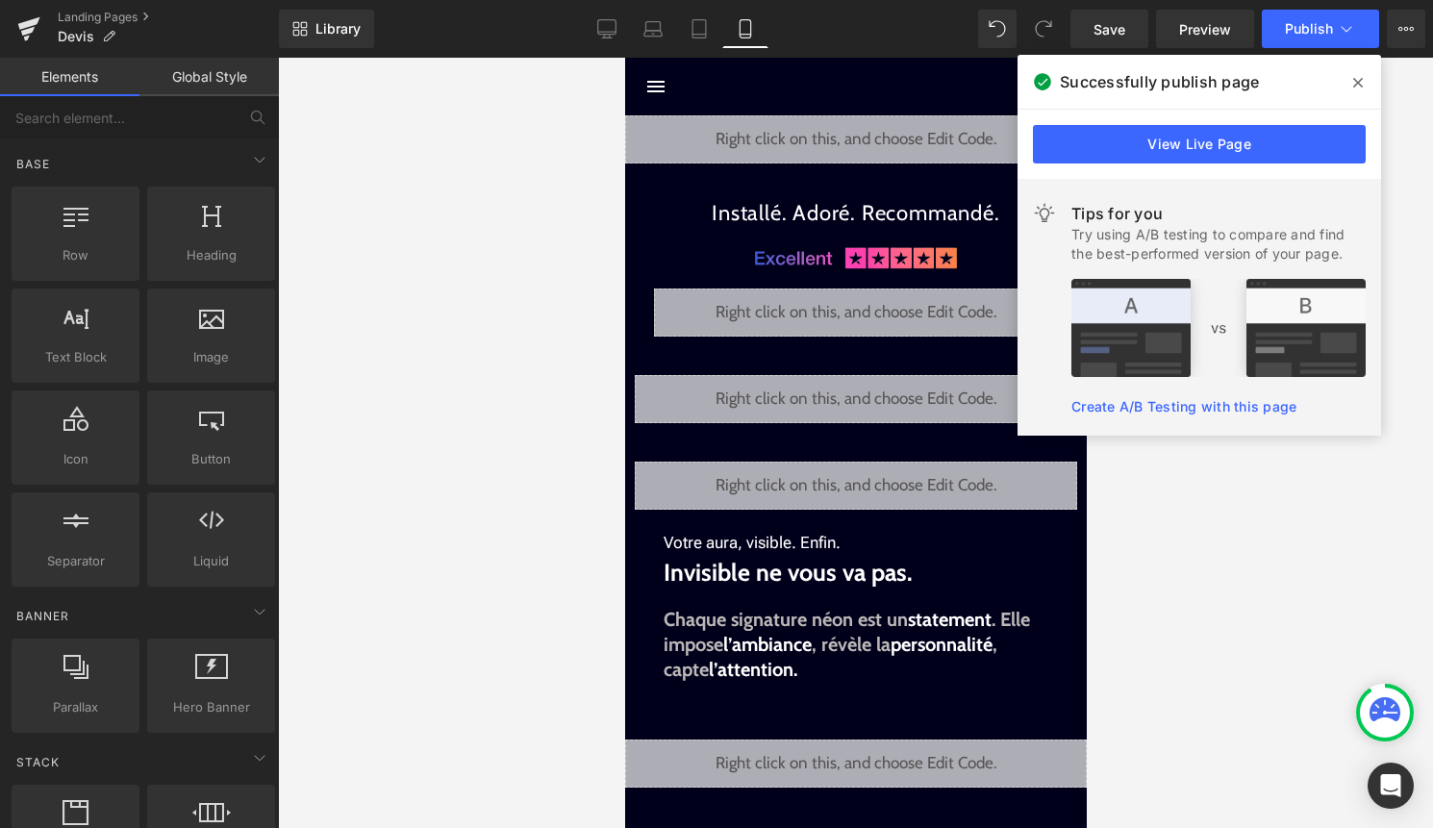
click at [889, 386] on div "Liquid" at bounding box center [855, 399] width 442 height 48
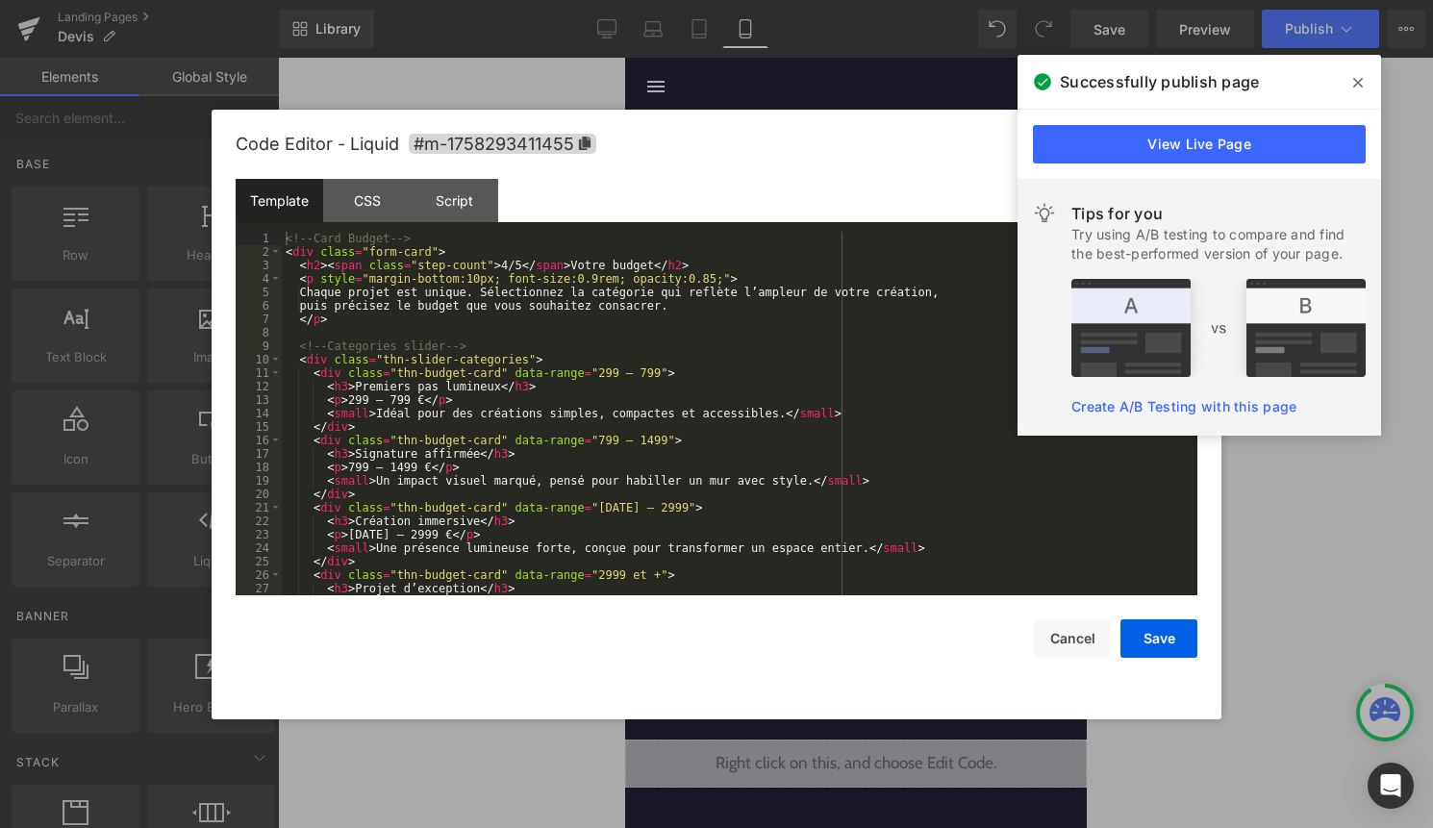
click at [830, 404] on div "<!-- Card Budget --> < div class = "form-card" > < h2 > < span class = "step-co…" at bounding box center [736, 427] width 908 height 390
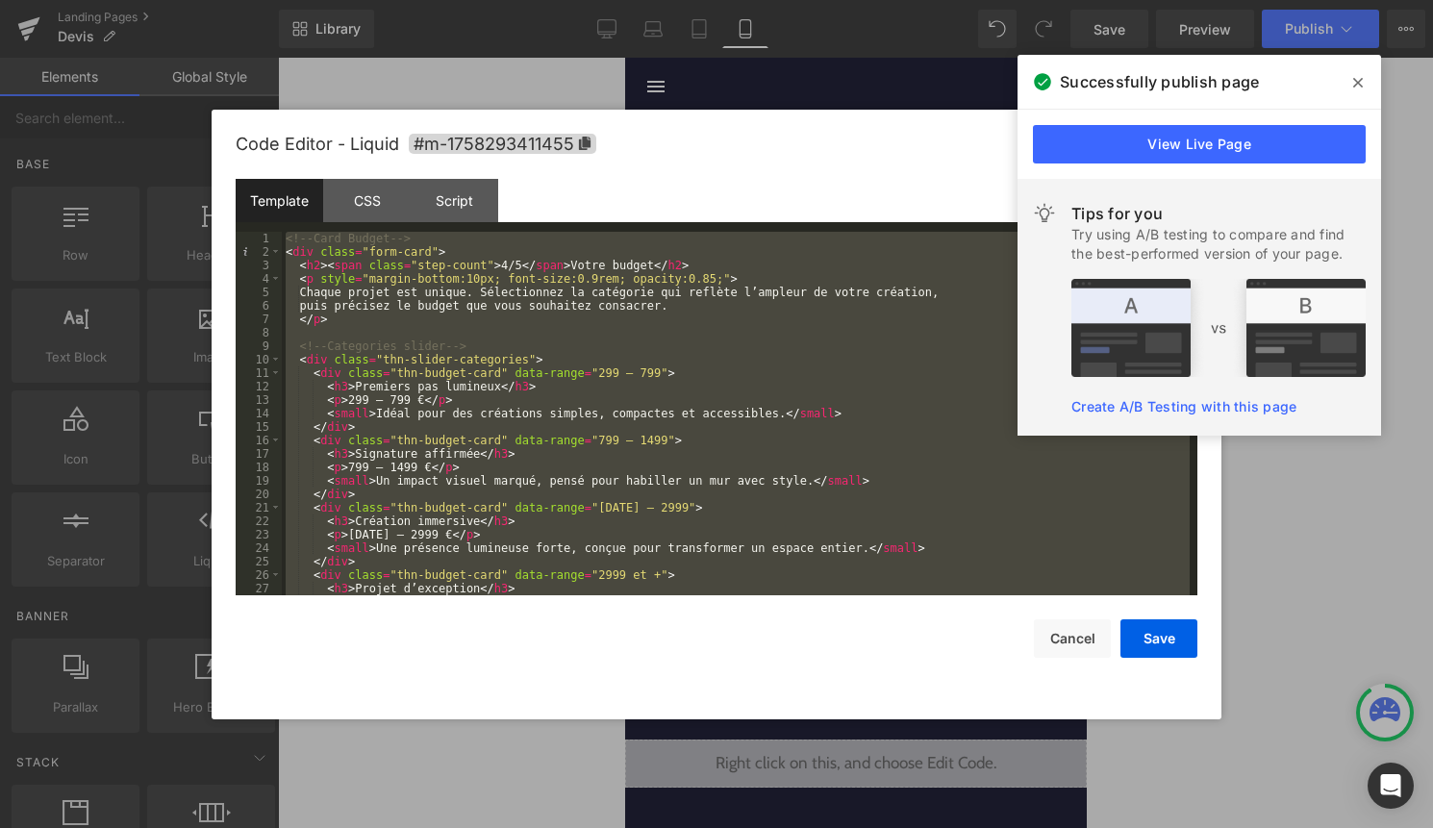
scroll to position [996, 0]
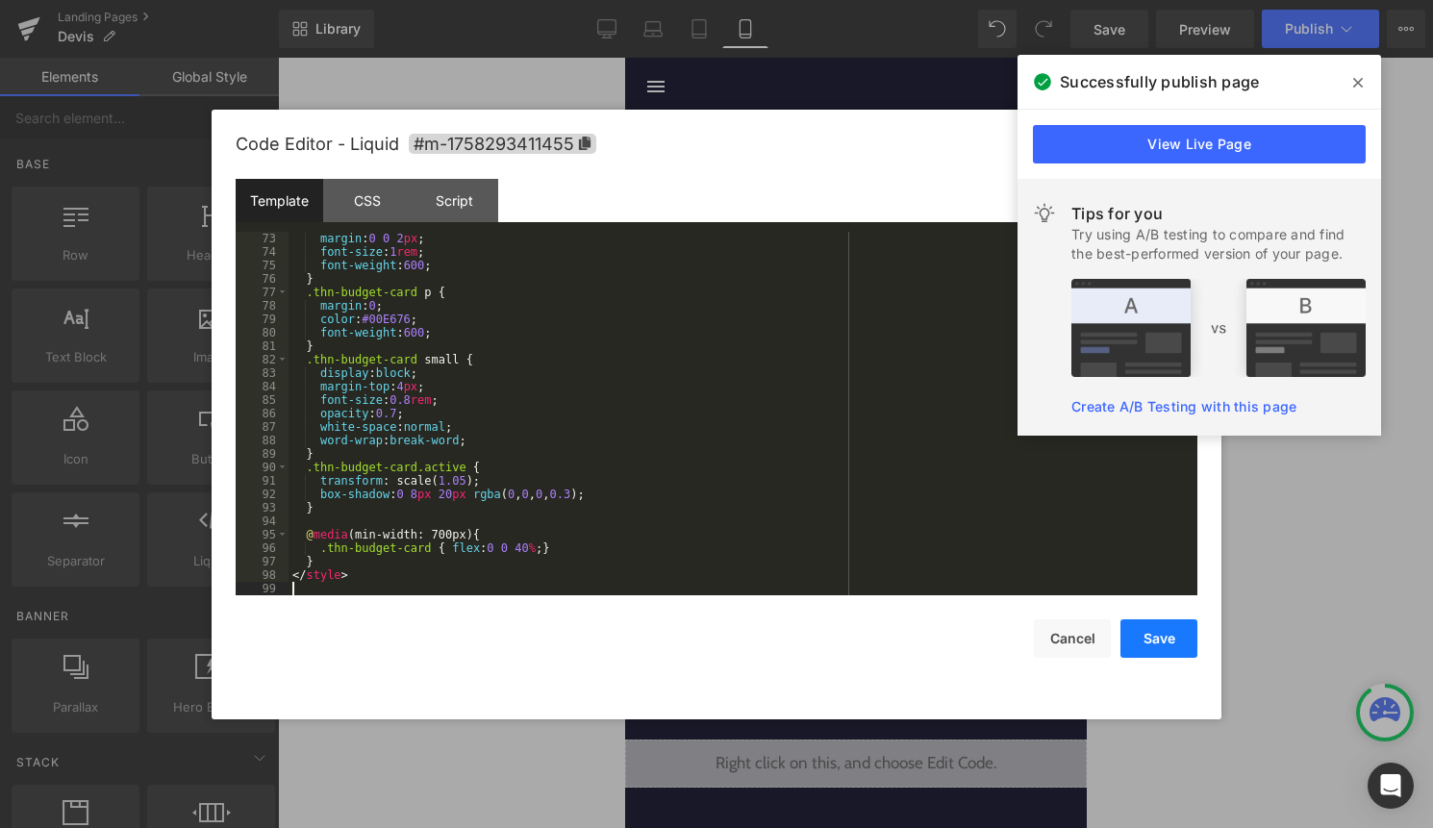
click at [1139, 651] on button "Save" at bounding box center [1158, 638] width 77 height 38
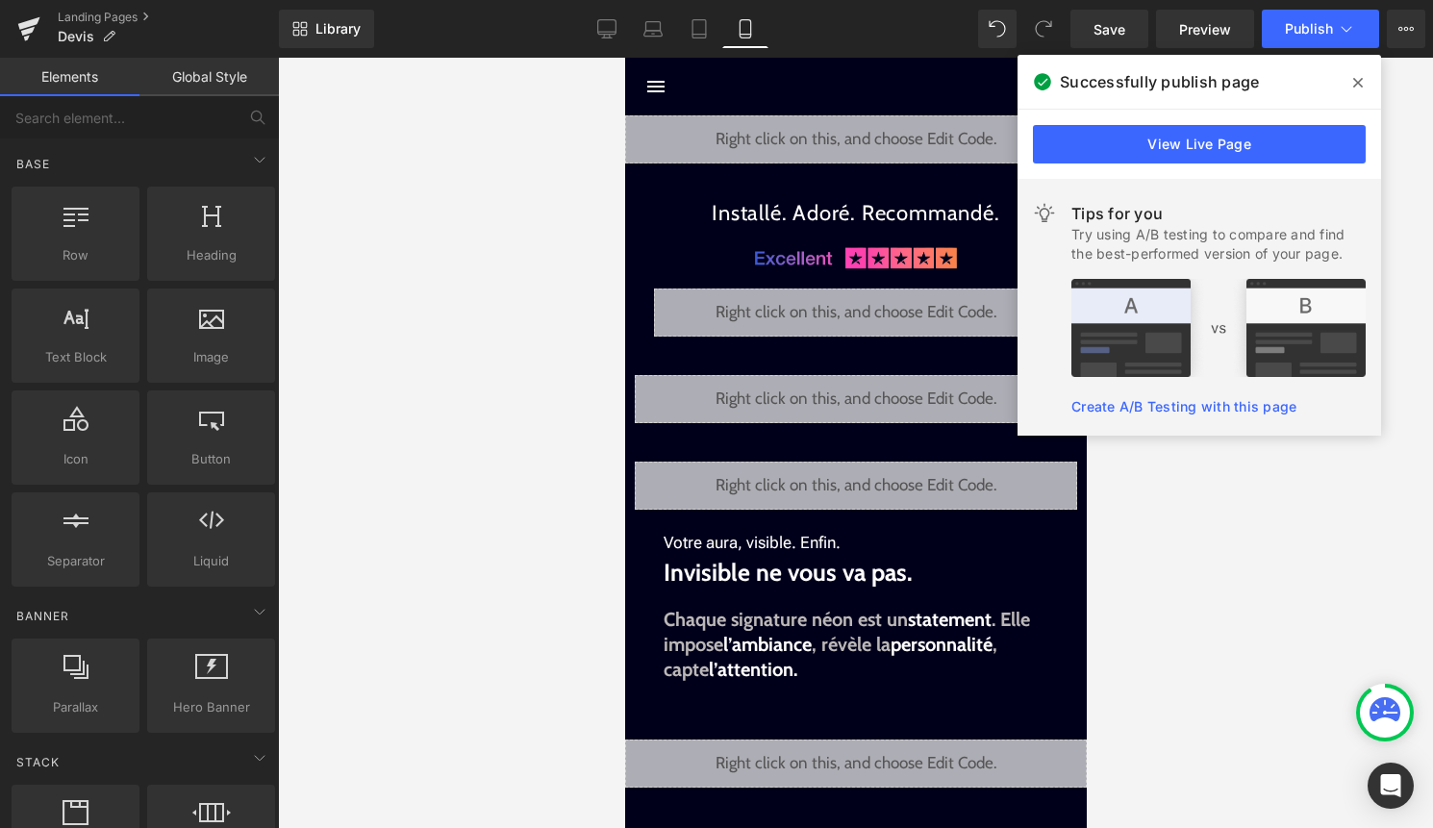
click at [1321, 50] on div "Library Mobile Desktop Laptop Tablet Mobile Save Preview Publish Scheduled View…" at bounding box center [856, 29] width 1154 height 58
click at [1327, 34] on span "Publish" at bounding box center [1308, 28] width 48 height 15
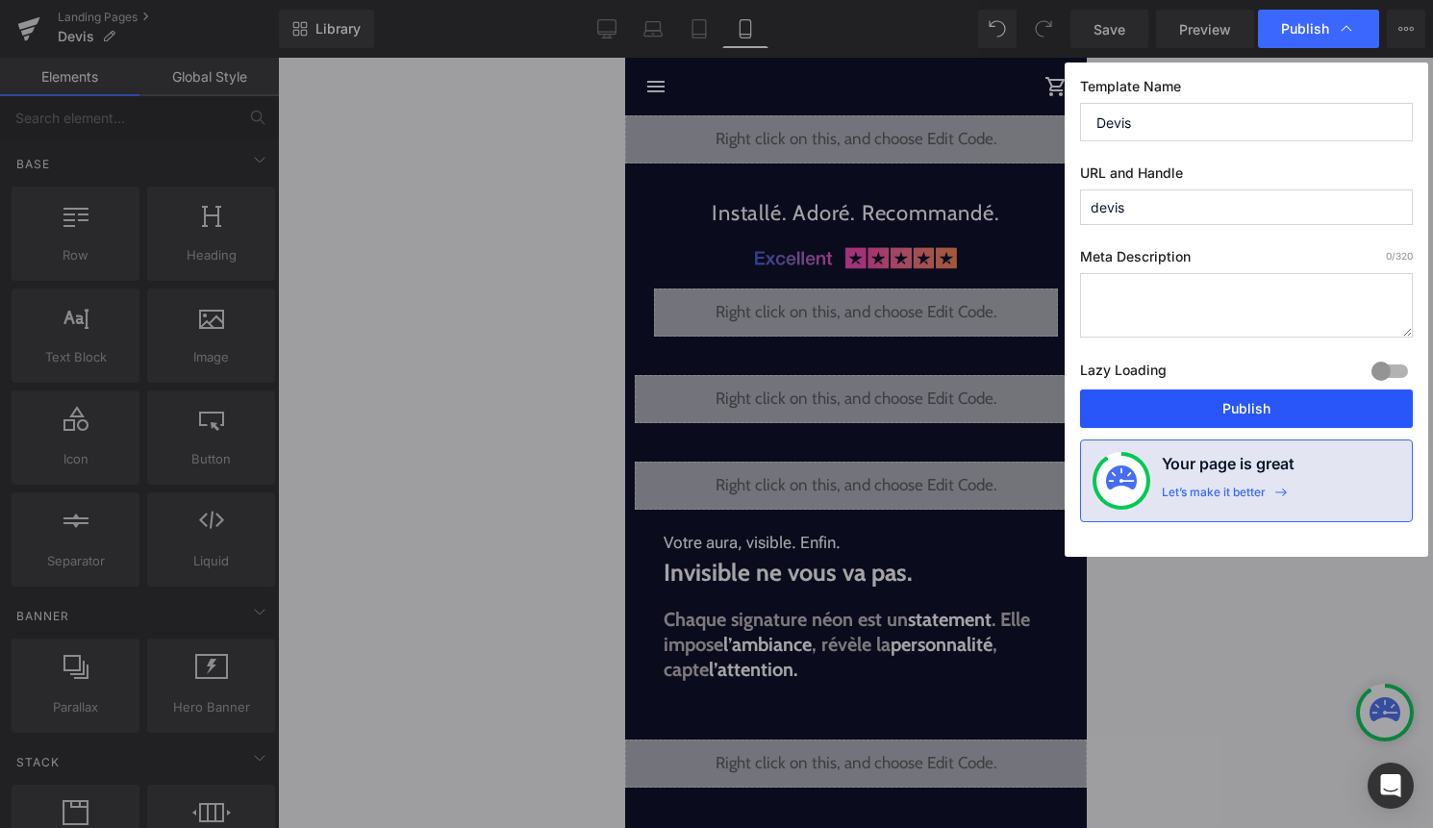
click at [1266, 405] on button "Publish" at bounding box center [1246, 408] width 333 height 38
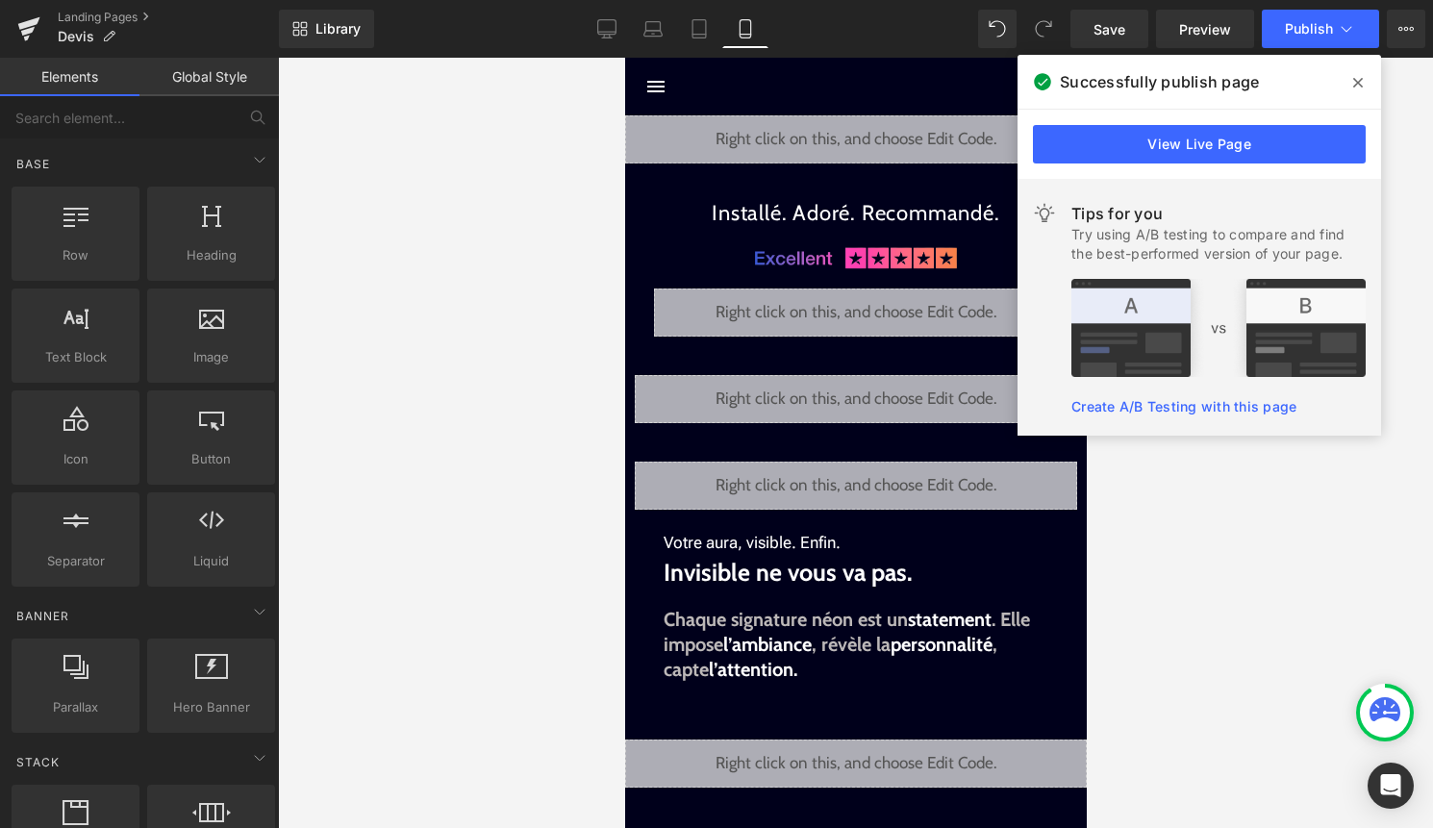
click at [1357, 76] on icon at bounding box center [1358, 82] width 10 height 15
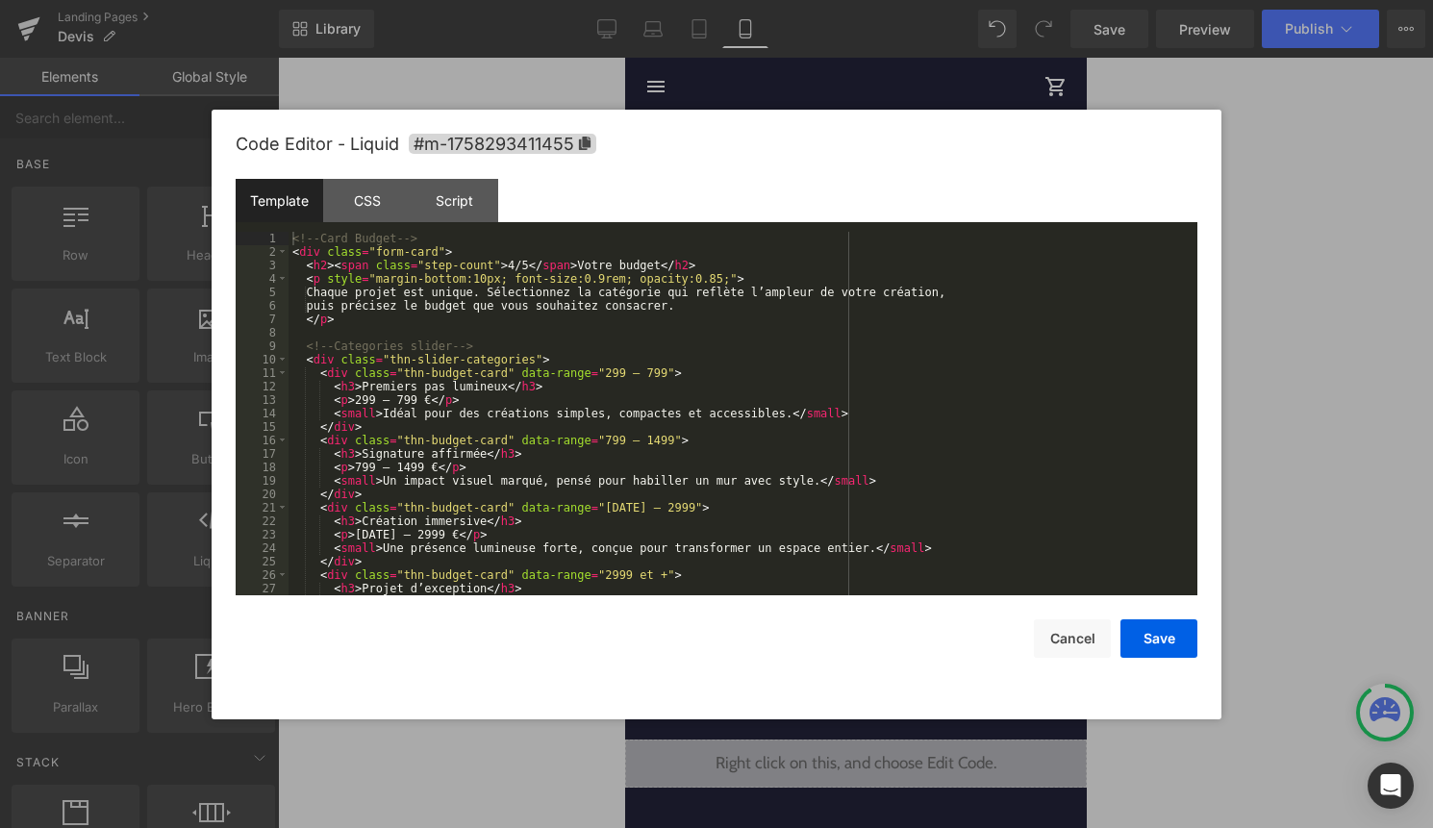
click at [874, 400] on div "Liquid" at bounding box center [855, 399] width 442 height 48
click at [836, 434] on div "<!-- Card Budget --> < div class = "form-card" > < h2 > < span class = "step-co…" at bounding box center [738, 427] width 901 height 390
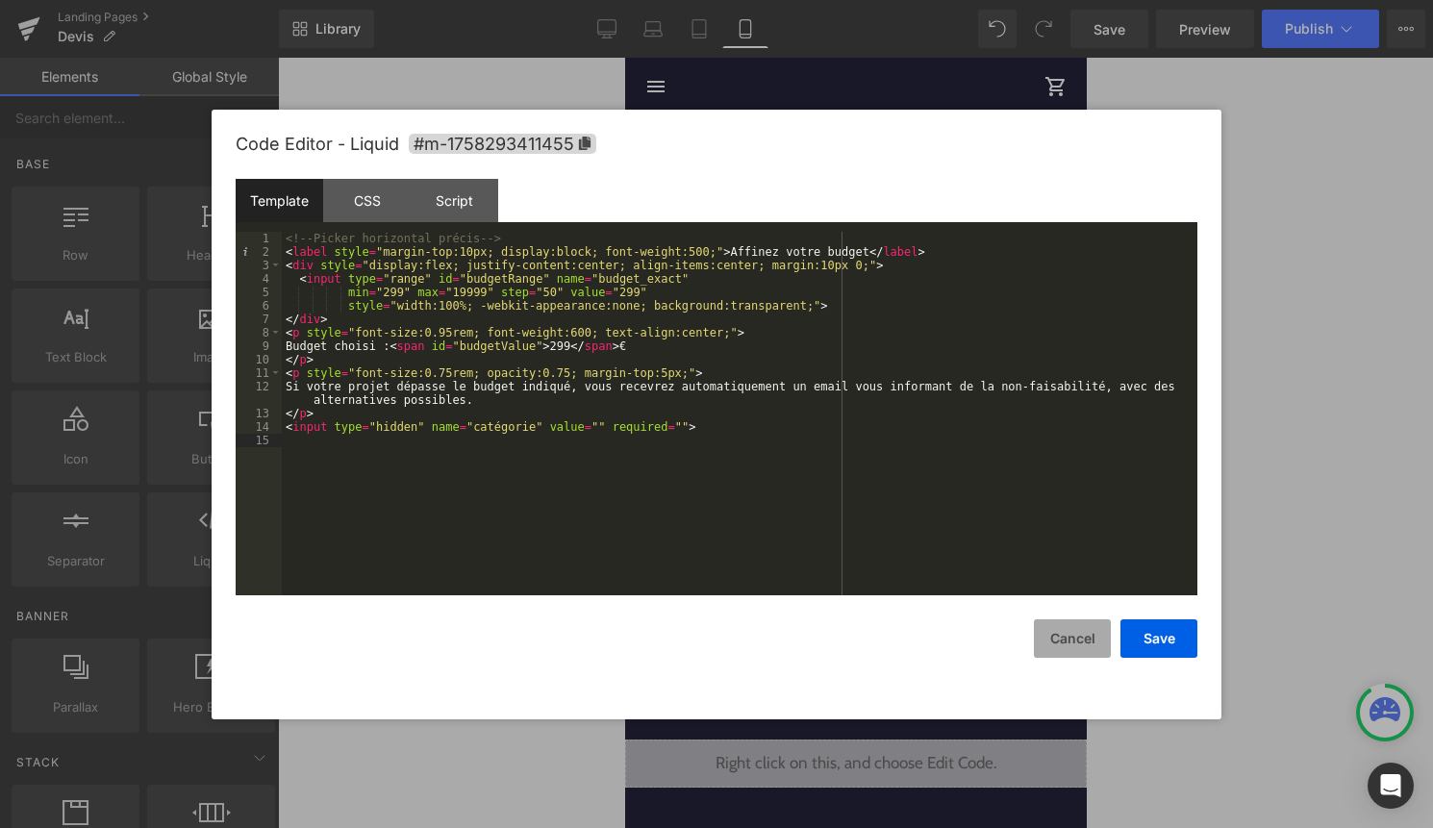
click at [1066, 629] on button "Cancel" at bounding box center [1072, 638] width 77 height 38
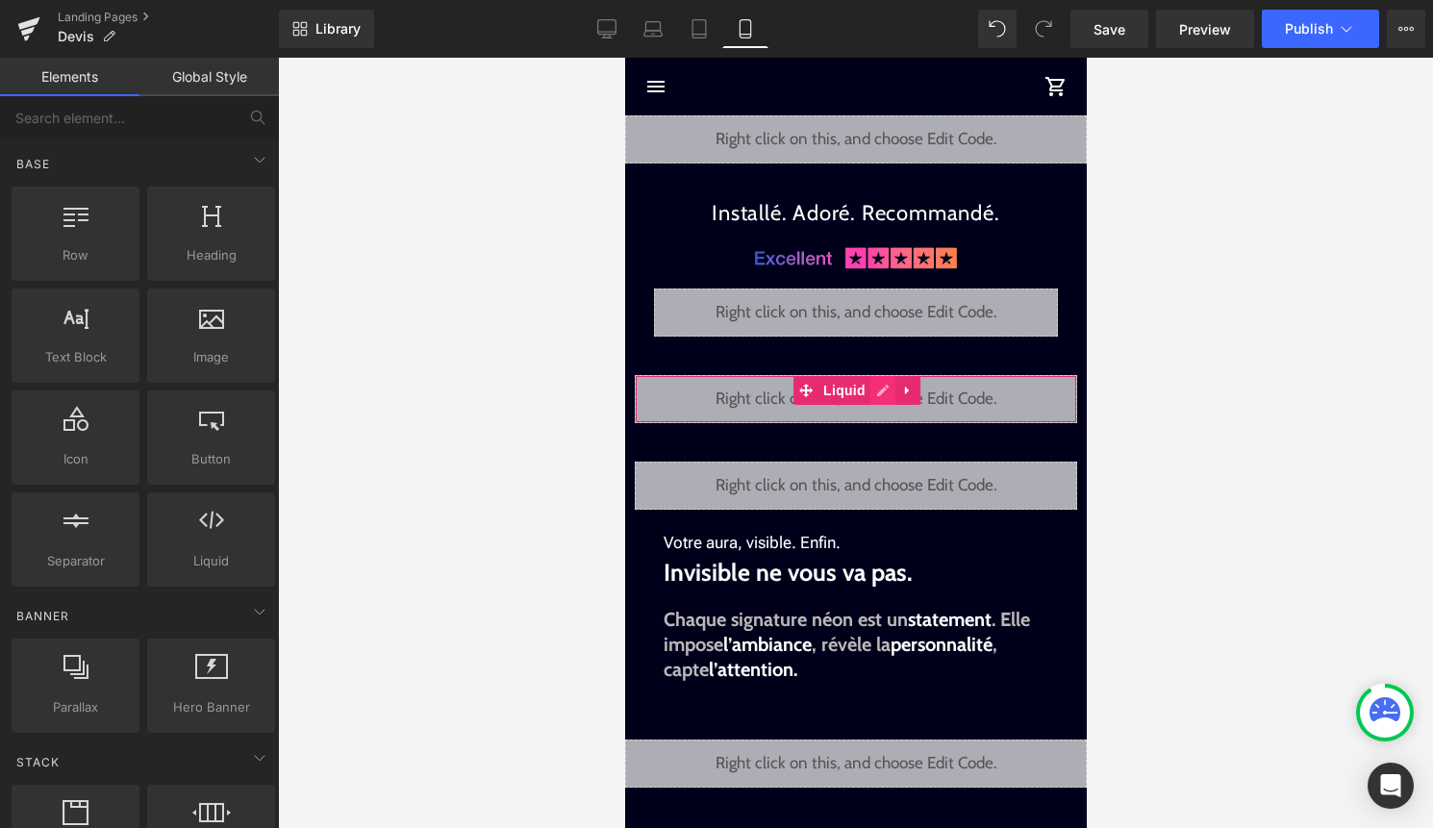
click at [871, 395] on div "Liquid" at bounding box center [855, 399] width 442 height 48
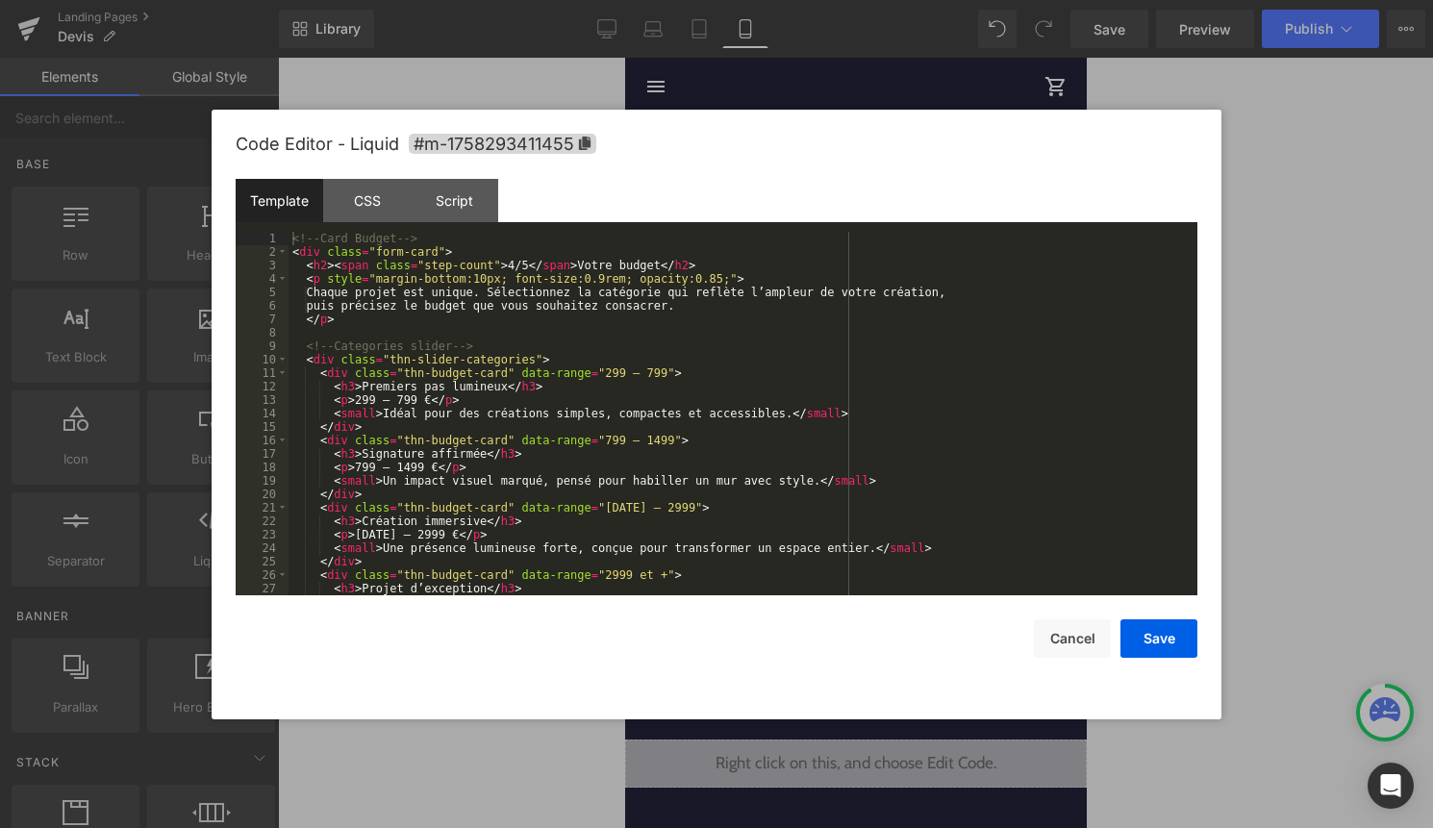
click at [865, 407] on div "<!-- Card Budget --> < div class = "form-card" > < h2 > < span class = "step-co…" at bounding box center [738, 427] width 901 height 390
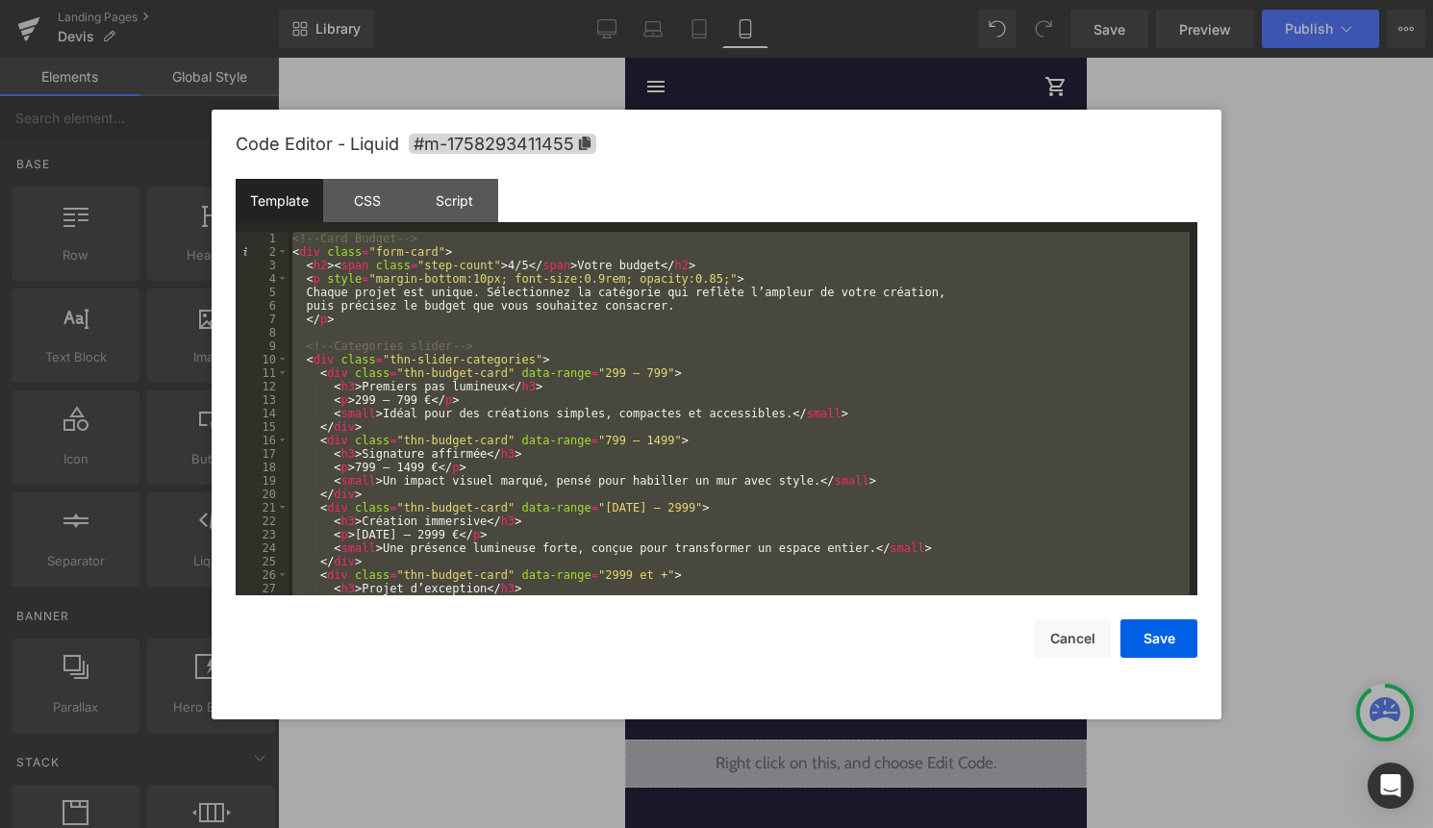
scroll to position [1763, 0]
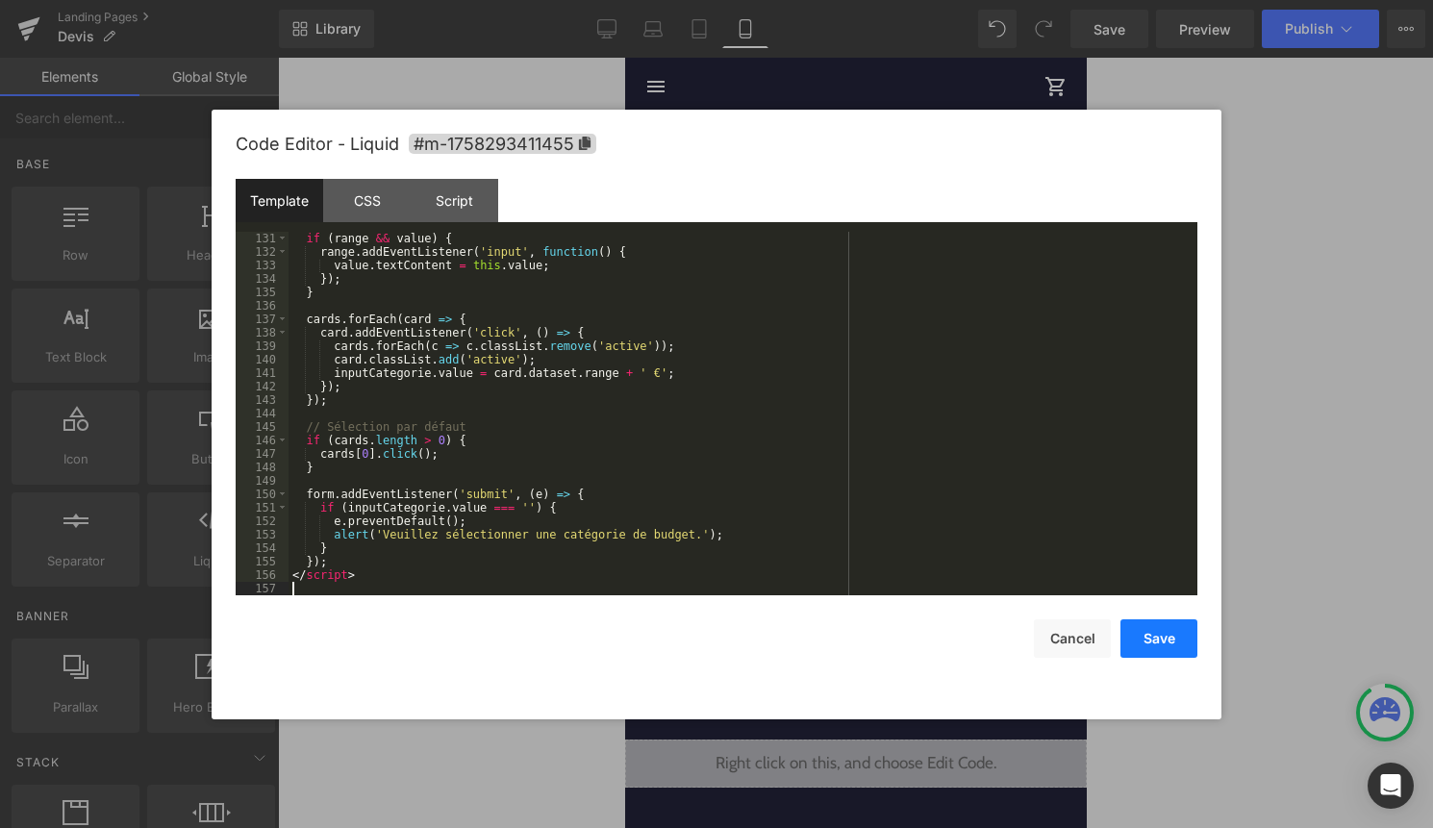
click at [1160, 636] on button "Save" at bounding box center [1158, 638] width 77 height 38
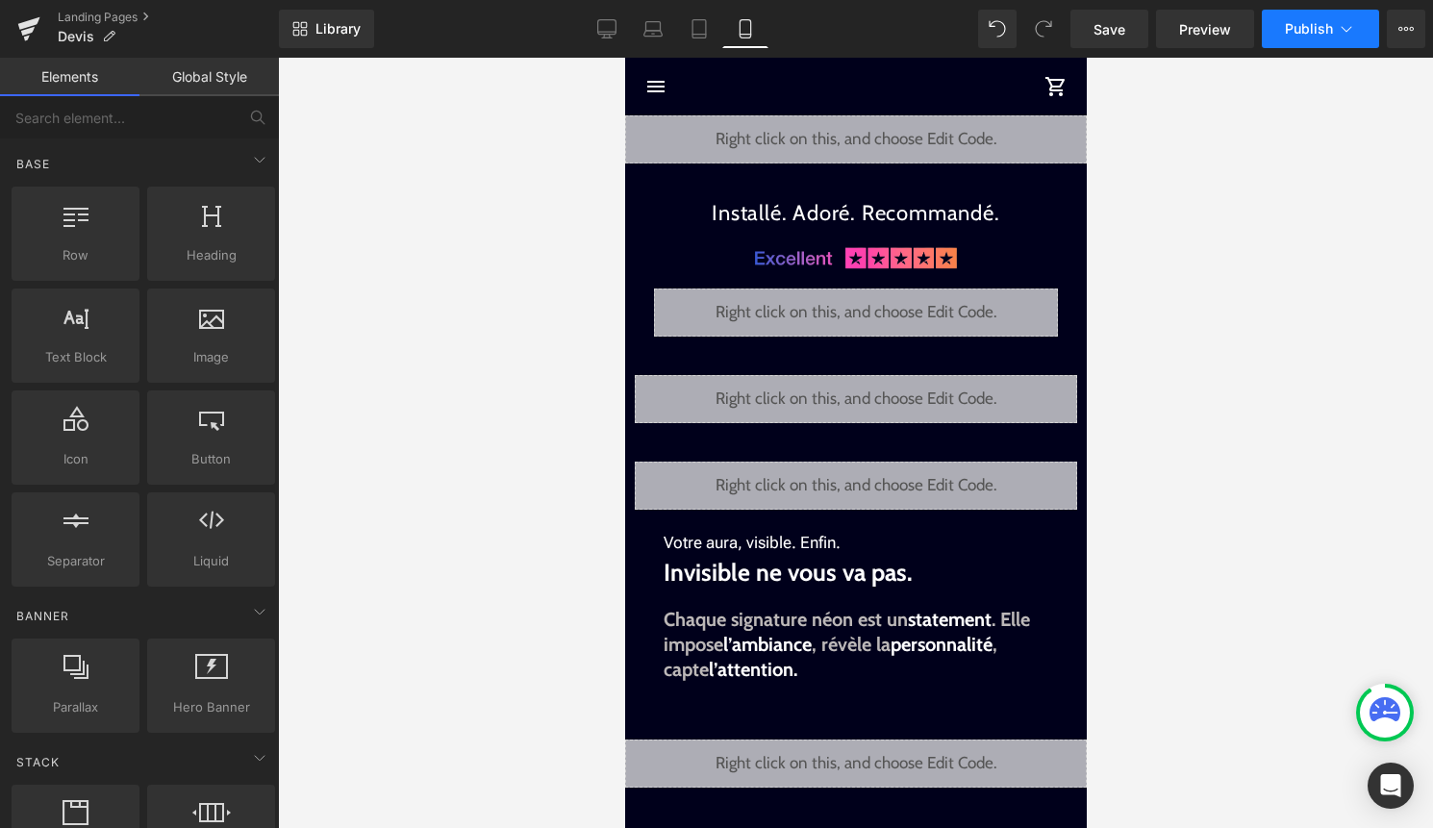
click at [1289, 32] on span "Publish" at bounding box center [1308, 28] width 48 height 15
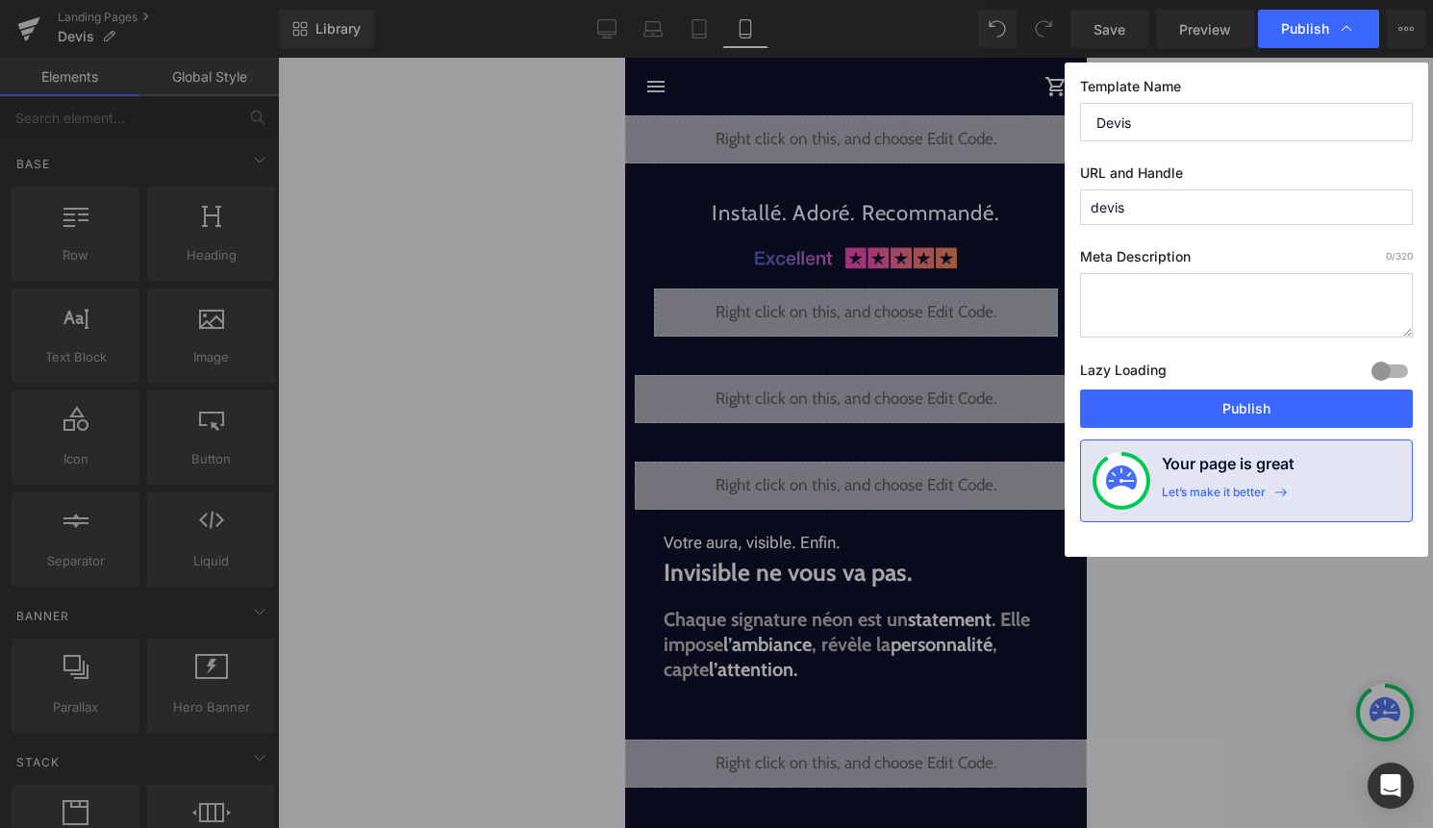
click at [1208, 386] on div "Lazy Loading Build Upgrade plan to unlock" at bounding box center [1246, 374] width 333 height 32
click at [1208, 394] on button "Publish" at bounding box center [1246, 408] width 333 height 38
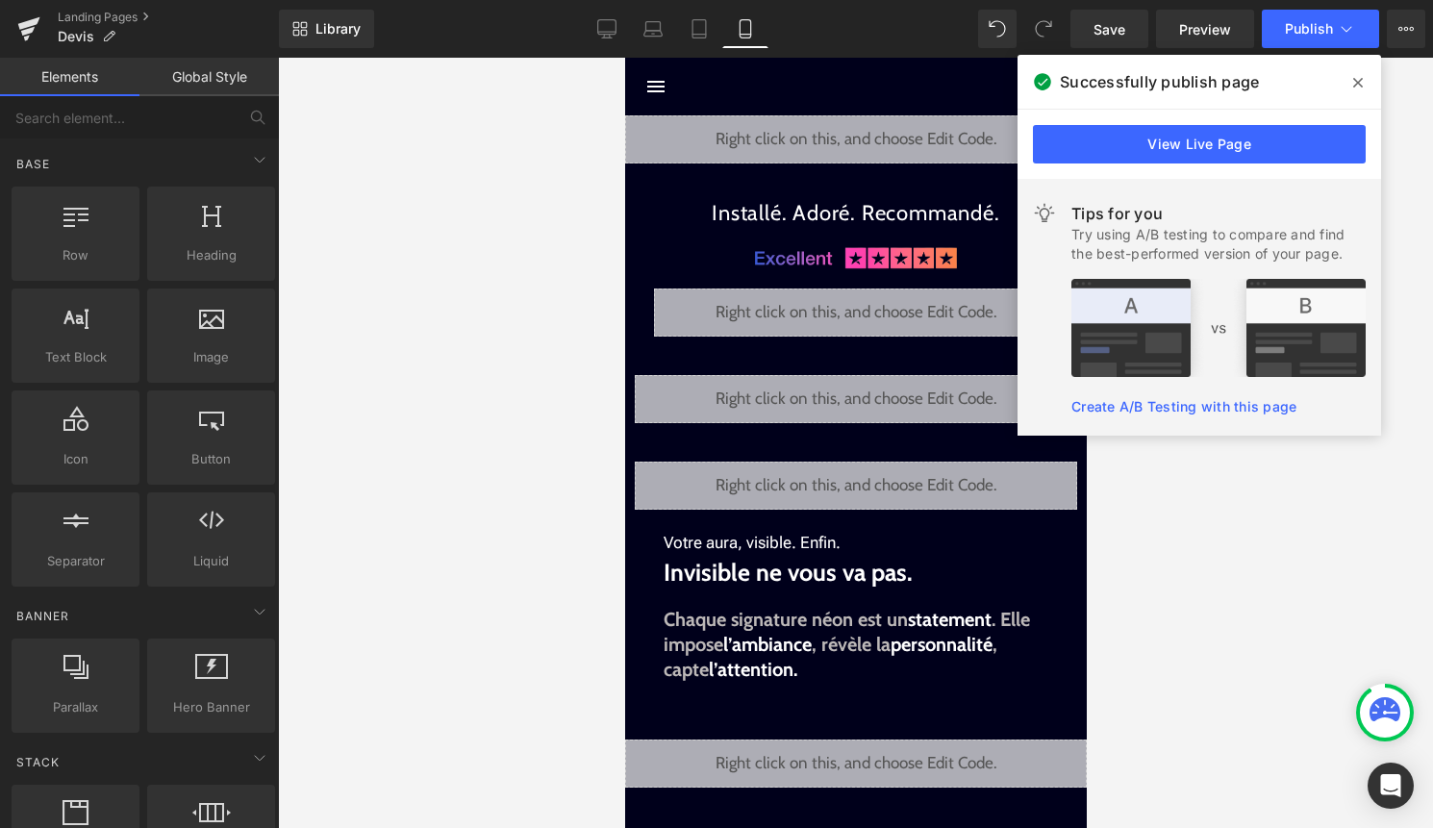
click at [1365, 83] on span at bounding box center [1357, 82] width 31 height 31
